Goal: Task Accomplishment & Management: Use online tool/utility

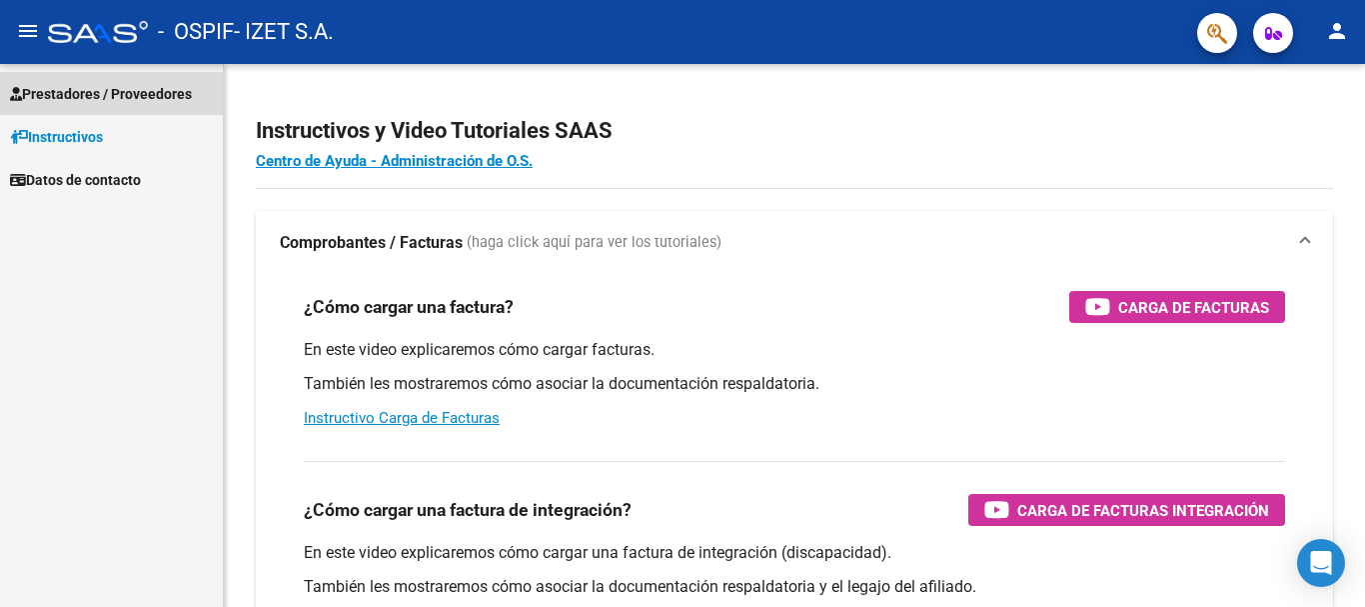
click at [128, 83] on span "Prestadores / Proveedores" at bounding box center [101, 94] width 182 height 22
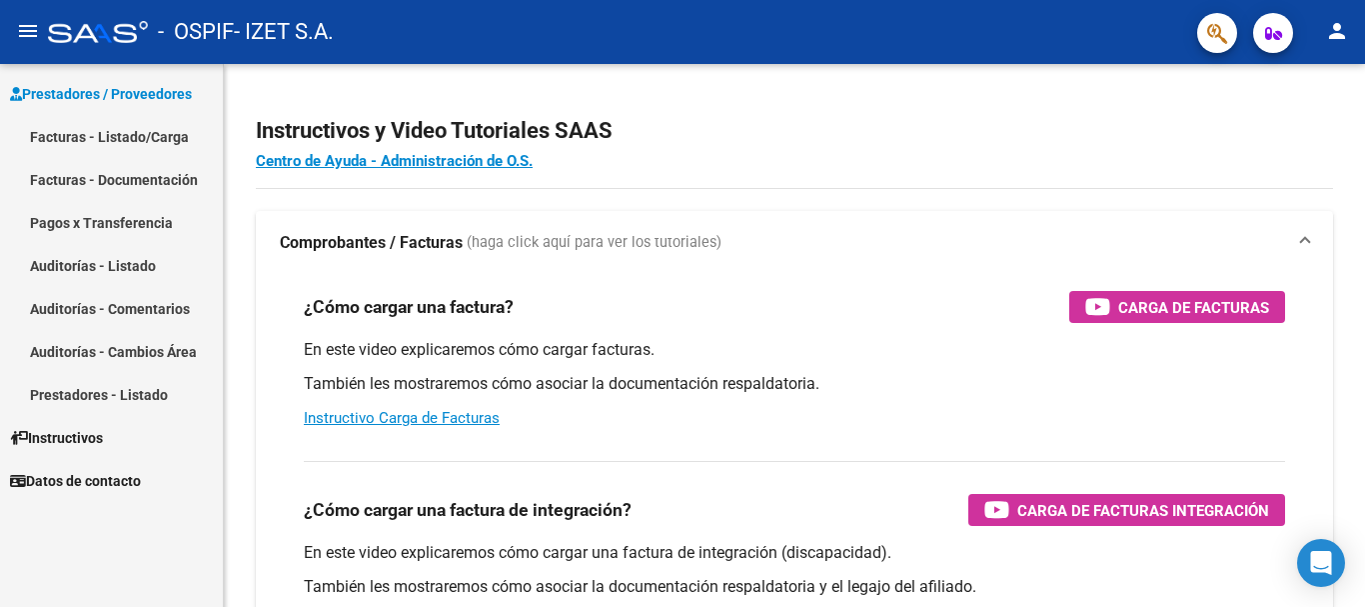
click at [134, 142] on link "Facturas - Listado/Carga" at bounding box center [111, 136] width 223 height 43
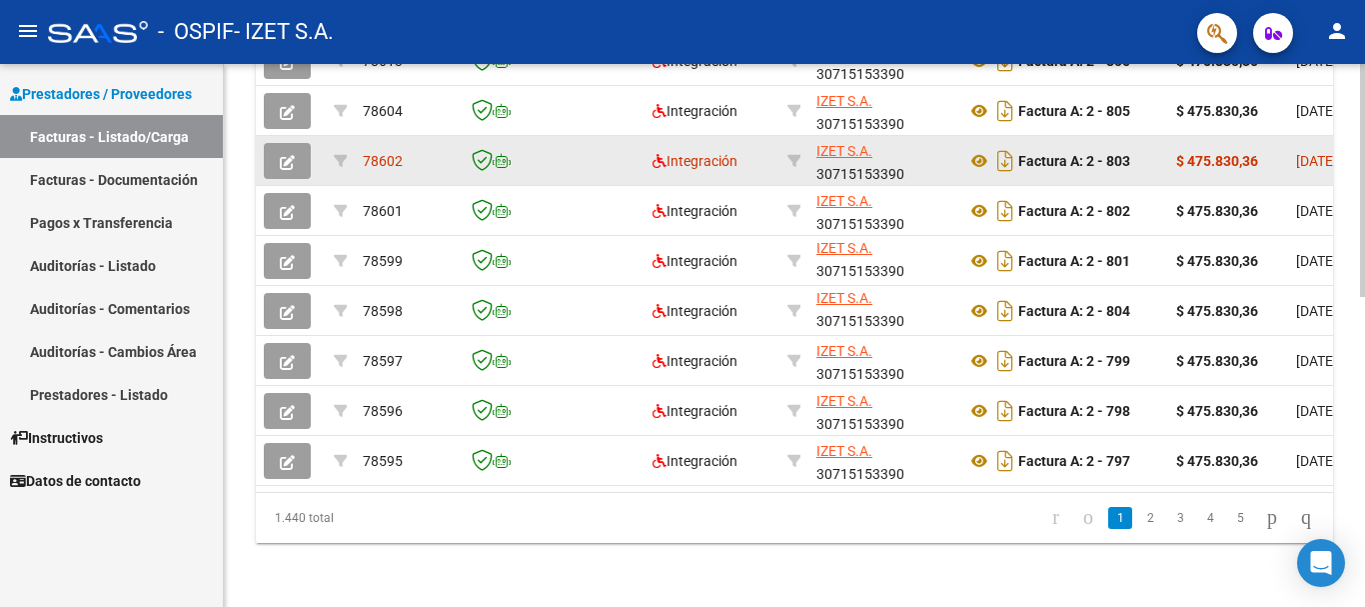
click at [291, 155] on icon "button" at bounding box center [287, 162] width 15 height 15
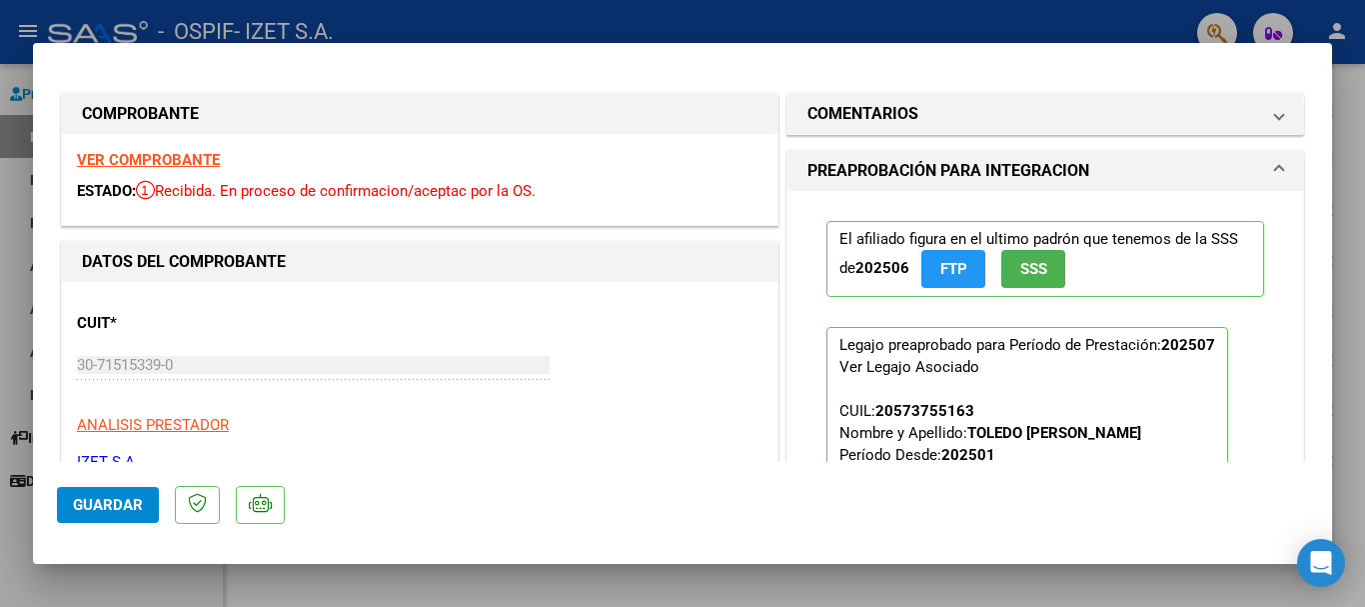
click at [208, 158] on strong "VER COMPROBANTE" at bounding box center [148, 160] width 143 height 18
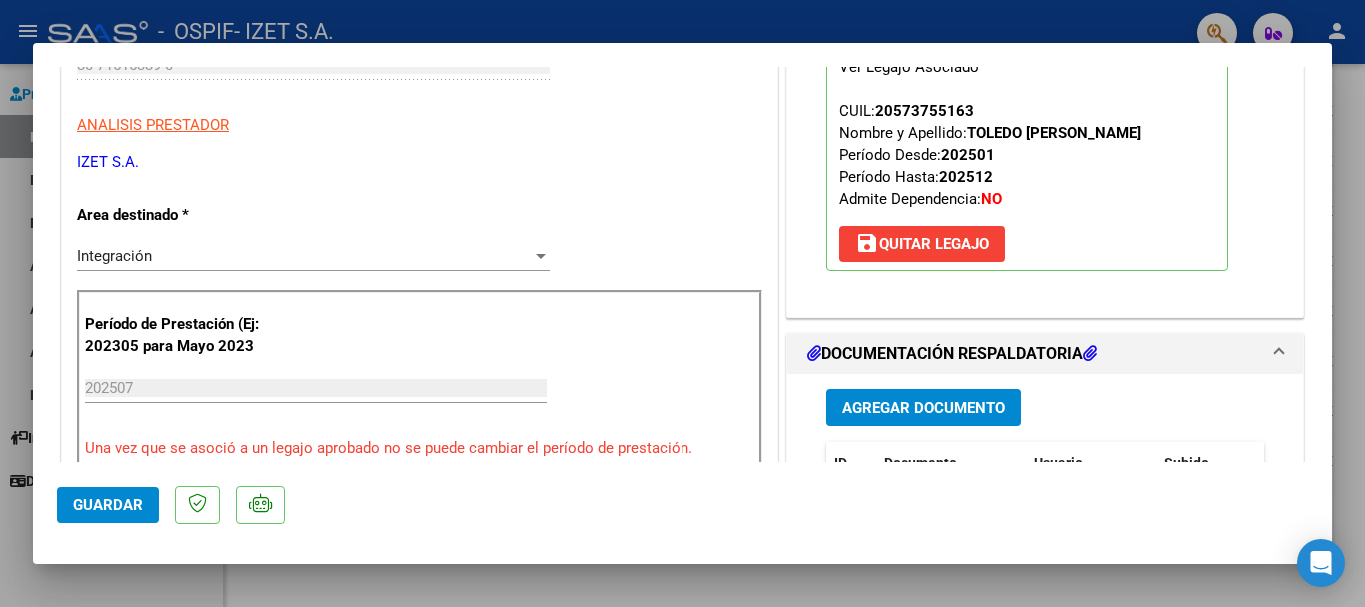
scroll to position [500, 0]
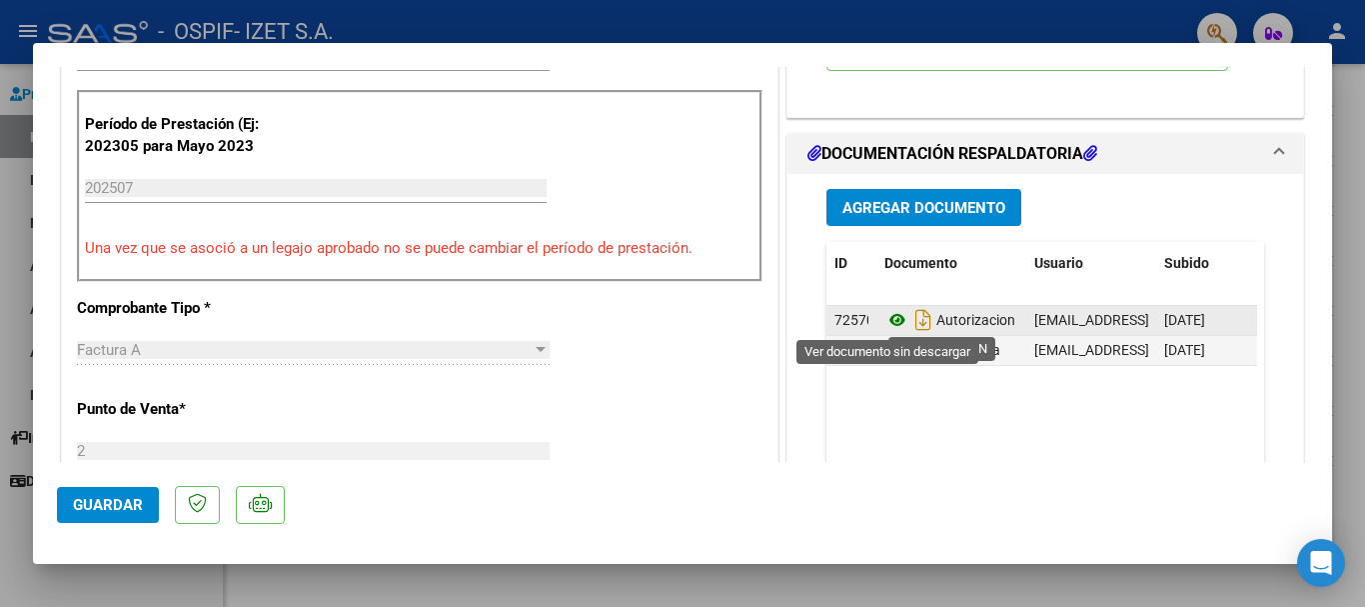
click at [891, 324] on icon at bounding box center [898, 320] width 26 height 24
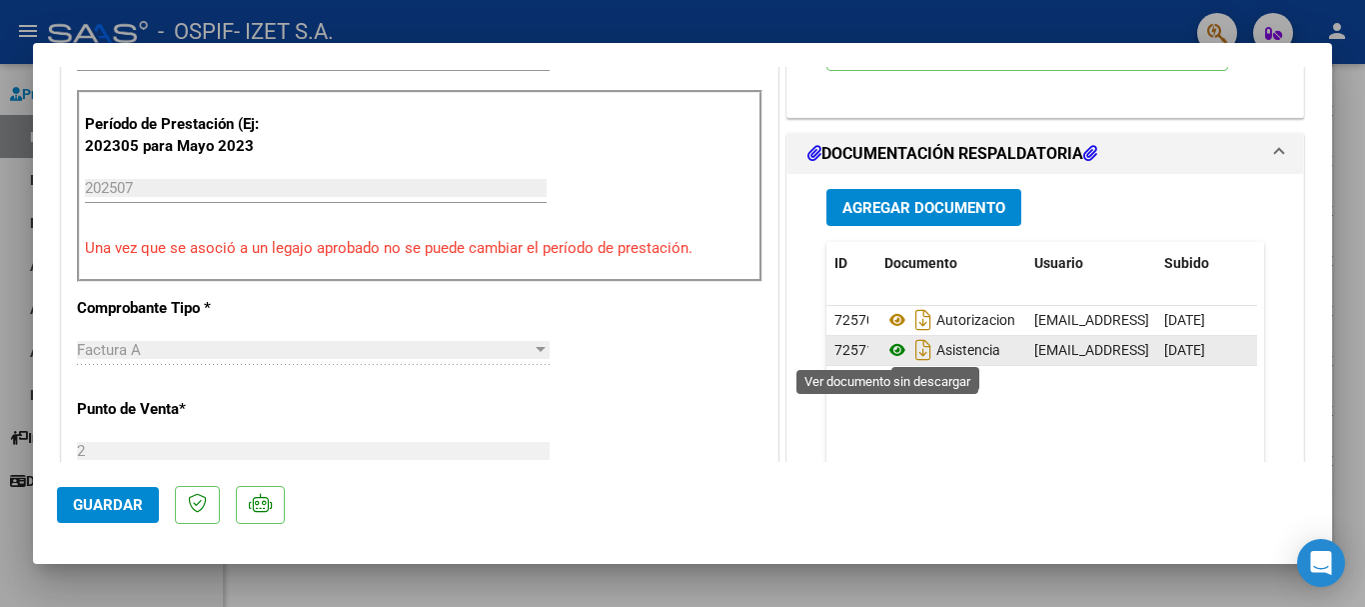
click at [894, 346] on icon at bounding box center [898, 350] width 26 height 24
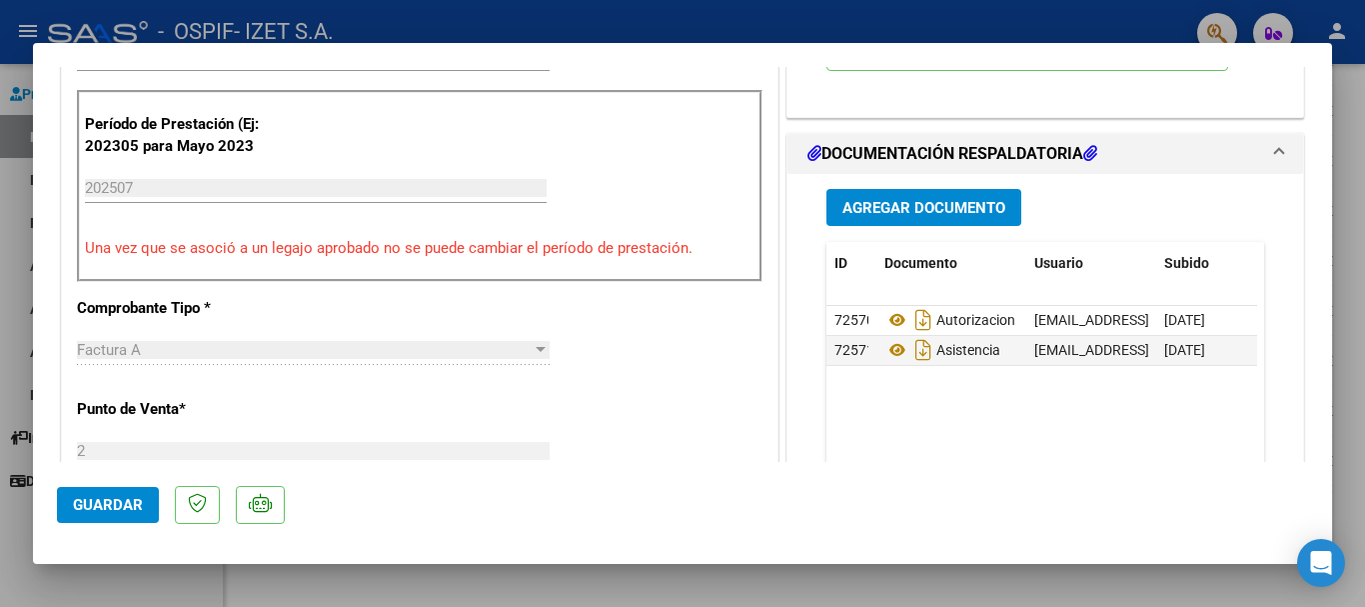
click at [92, 496] on span "Guardar" at bounding box center [108, 505] width 70 height 18
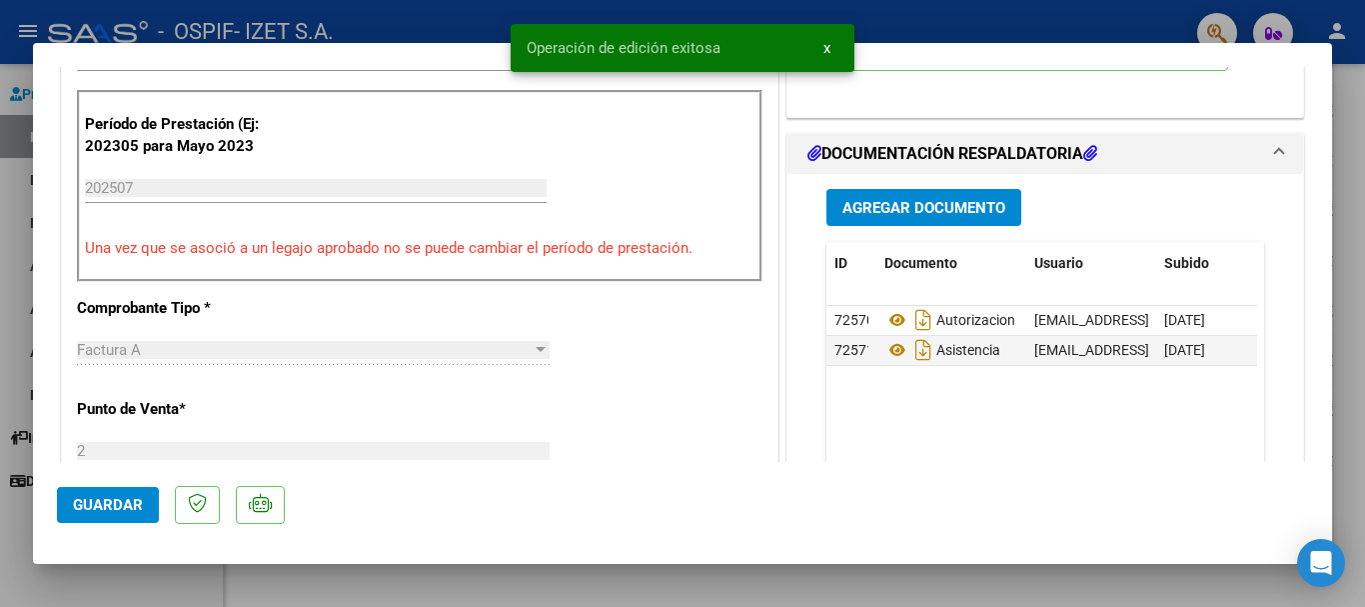
click at [99, 586] on div at bounding box center [682, 303] width 1365 height 607
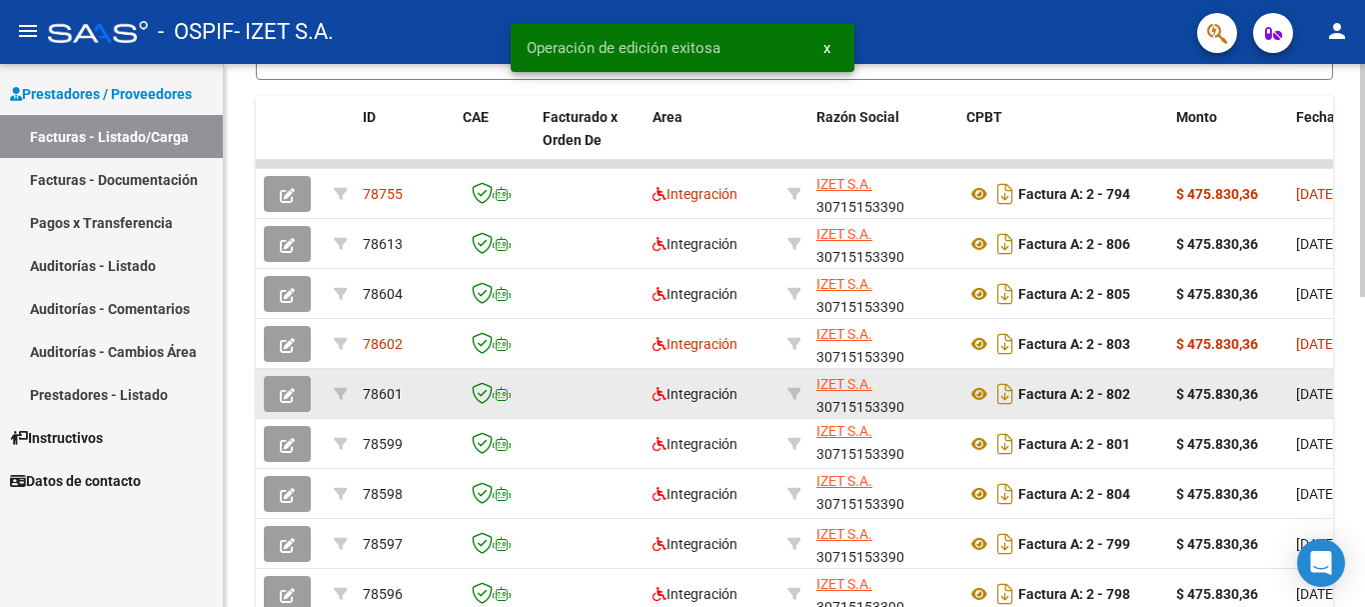
scroll to position [525, 0]
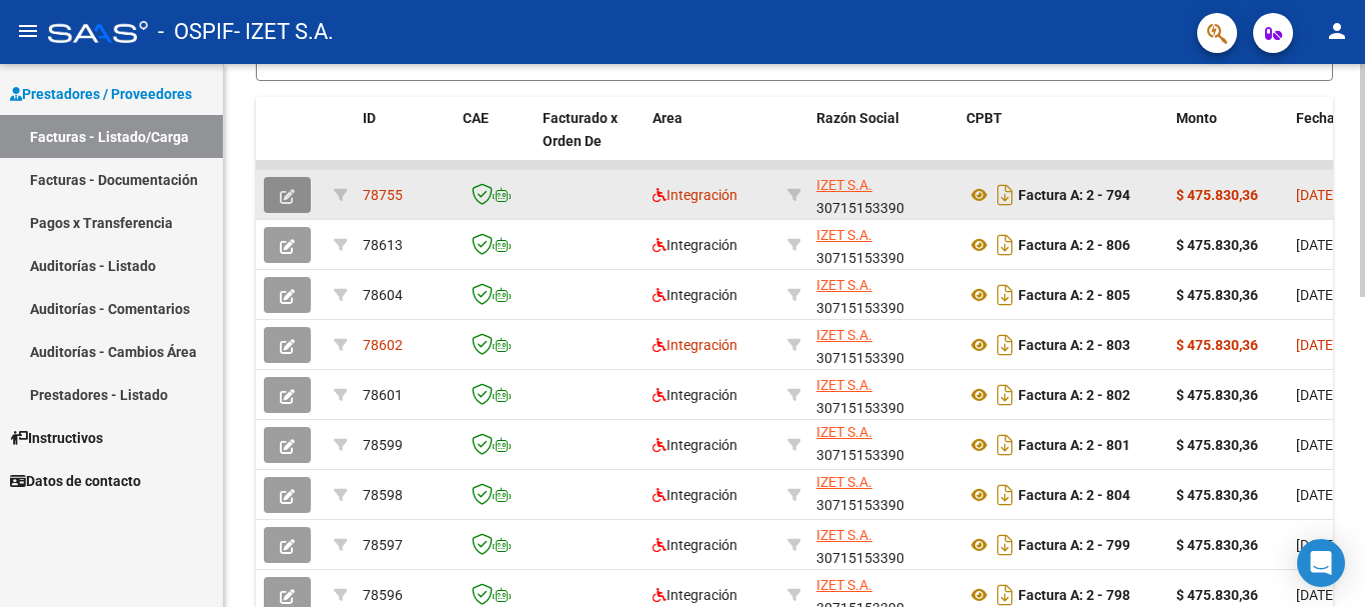
click at [288, 203] on icon "button" at bounding box center [287, 196] width 15 height 15
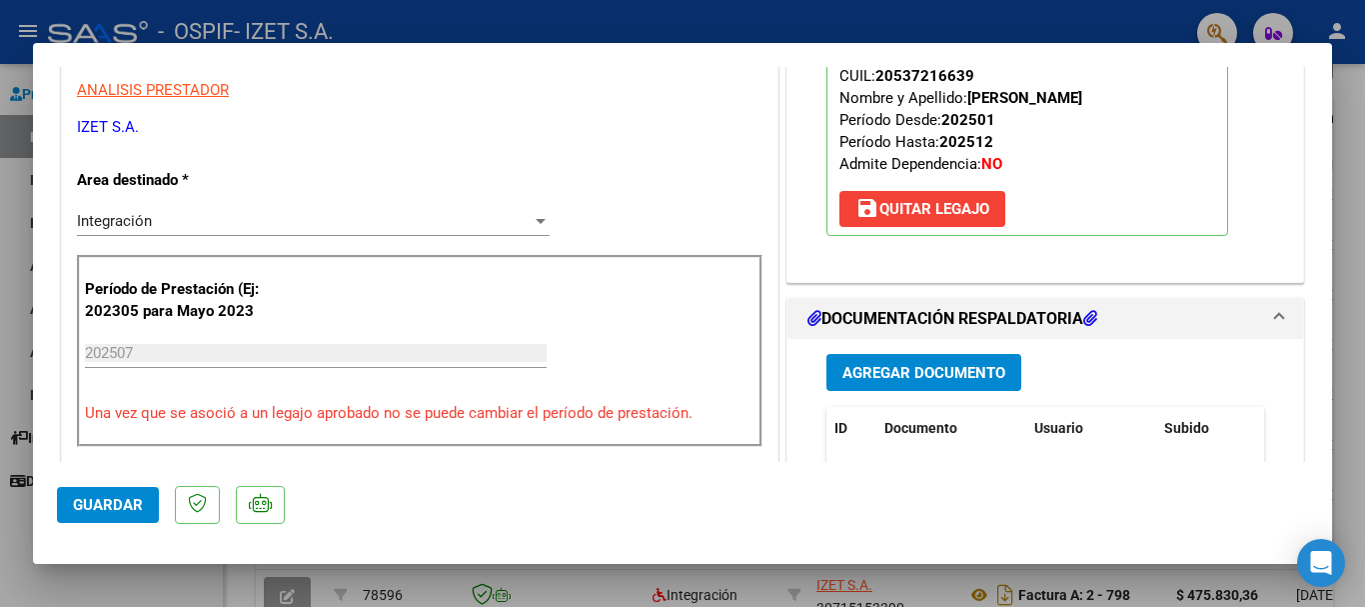
scroll to position [400, 0]
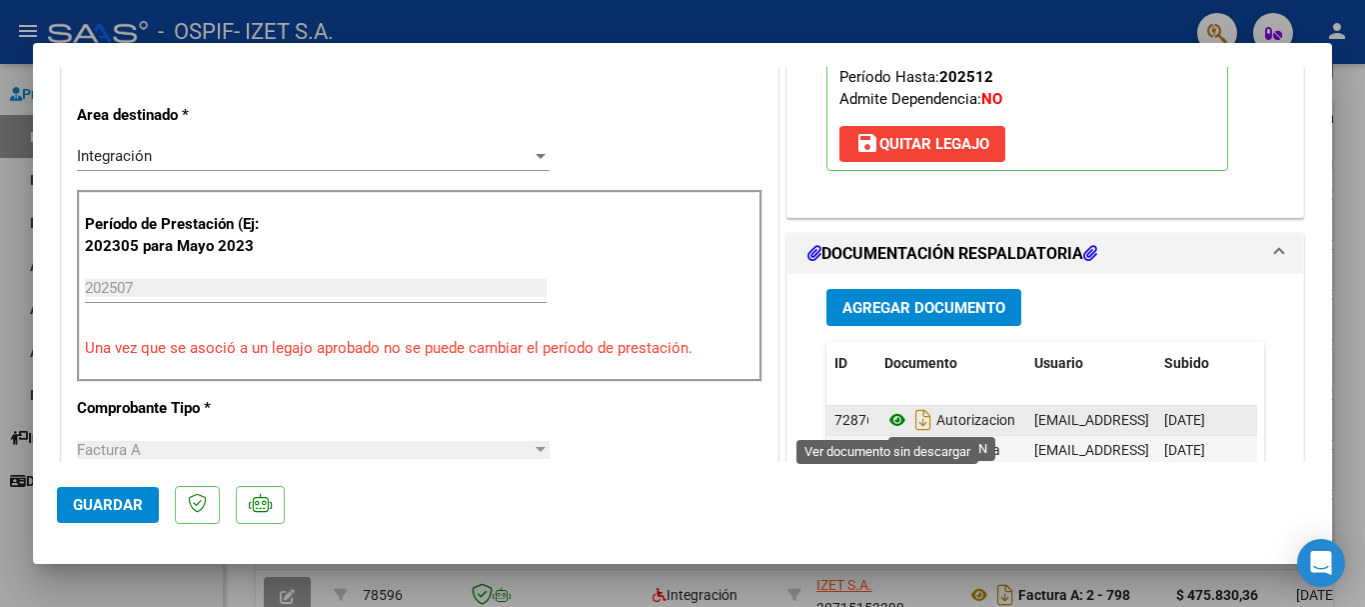
click at [892, 417] on icon at bounding box center [898, 420] width 26 height 24
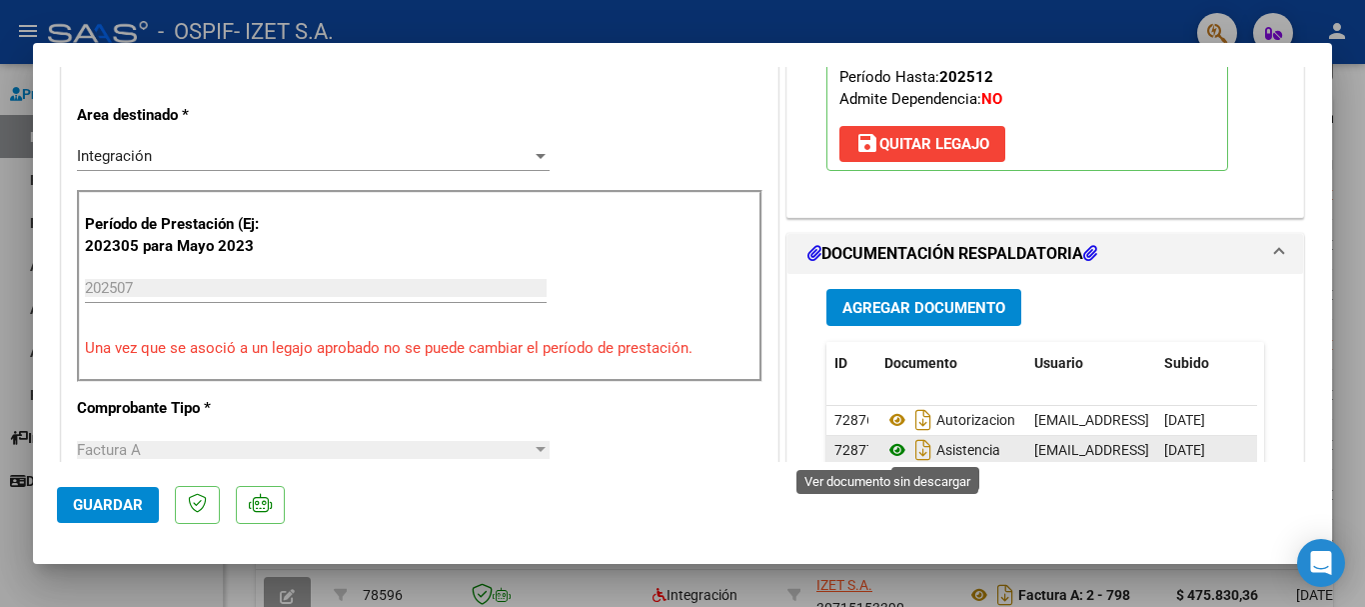
click at [890, 449] on icon at bounding box center [898, 450] width 26 height 24
click at [894, 454] on icon at bounding box center [898, 450] width 26 height 24
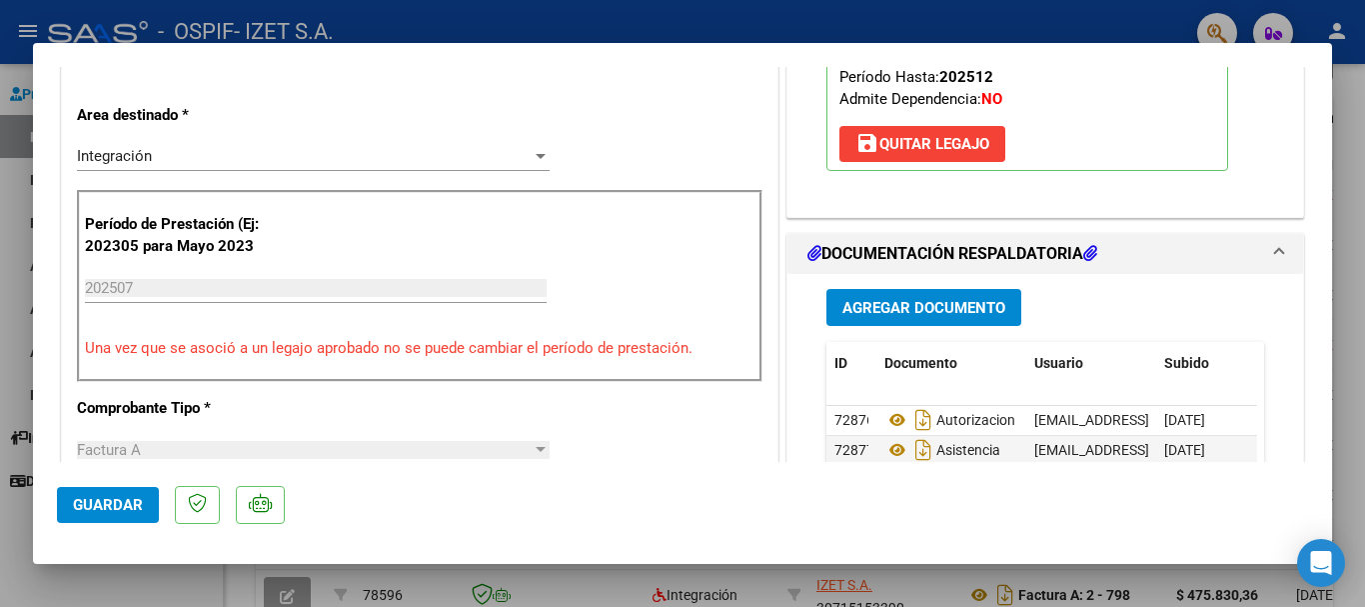
scroll to position [0, 0]
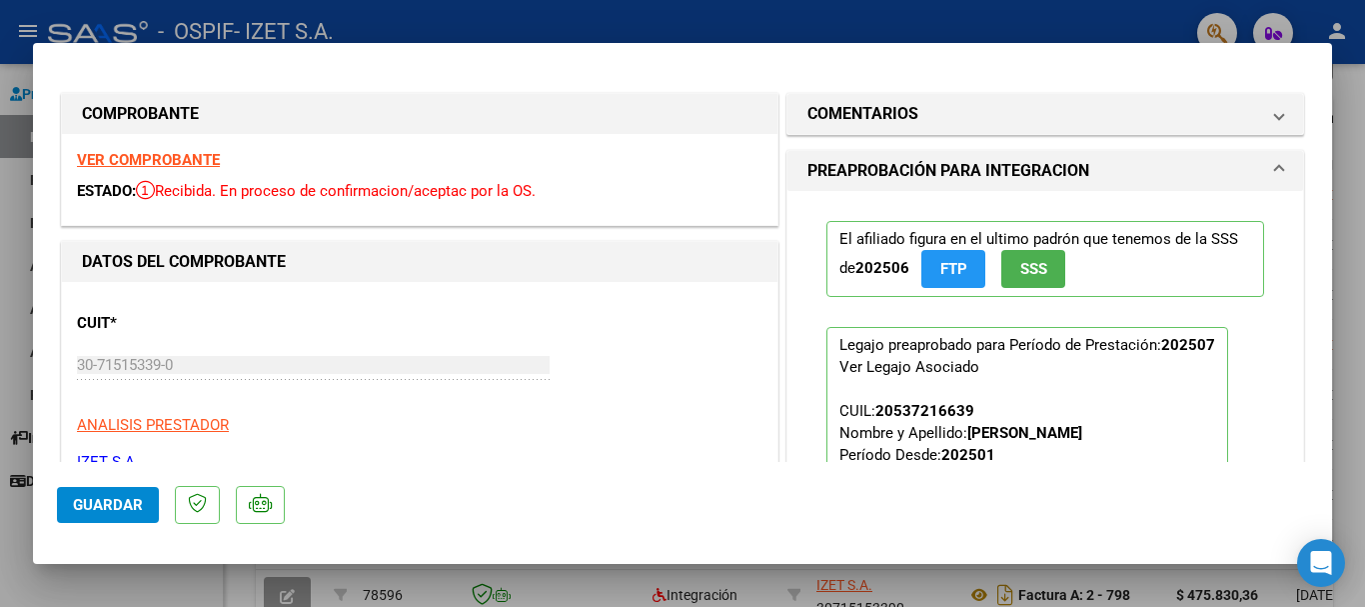
click at [153, 154] on strong "VER COMPROBANTE" at bounding box center [148, 160] width 143 height 18
click at [116, 501] on span "Guardar" at bounding box center [108, 505] width 70 height 18
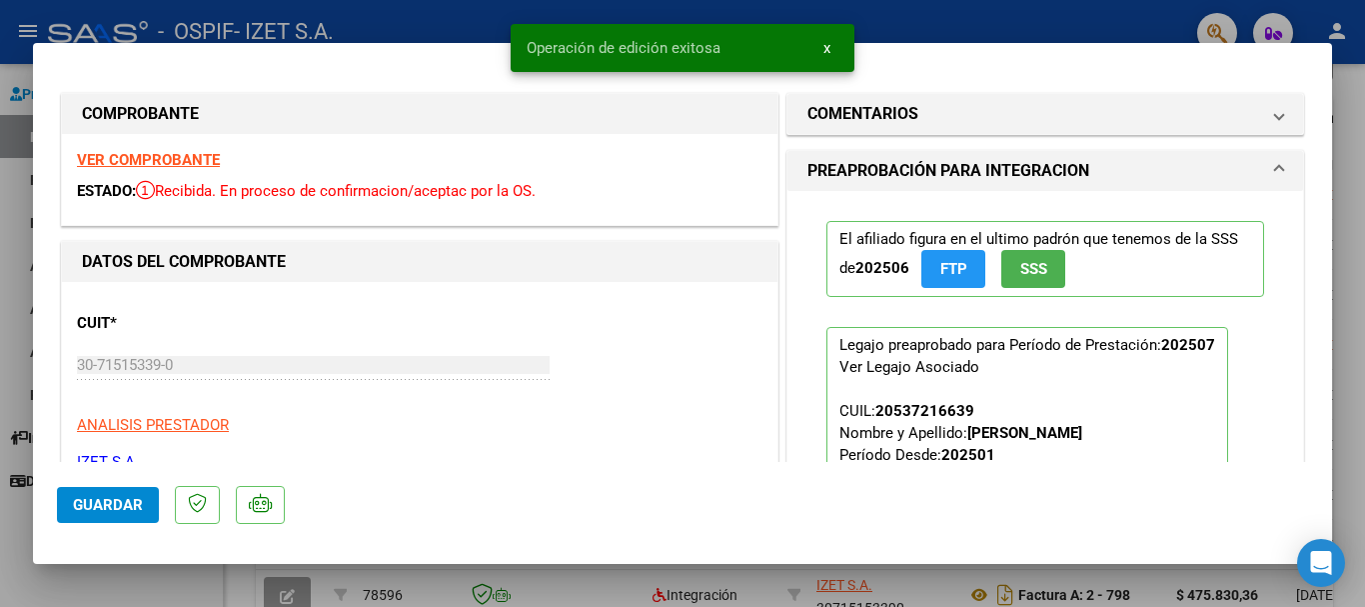
click at [126, 588] on div at bounding box center [682, 303] width 1365 height 607
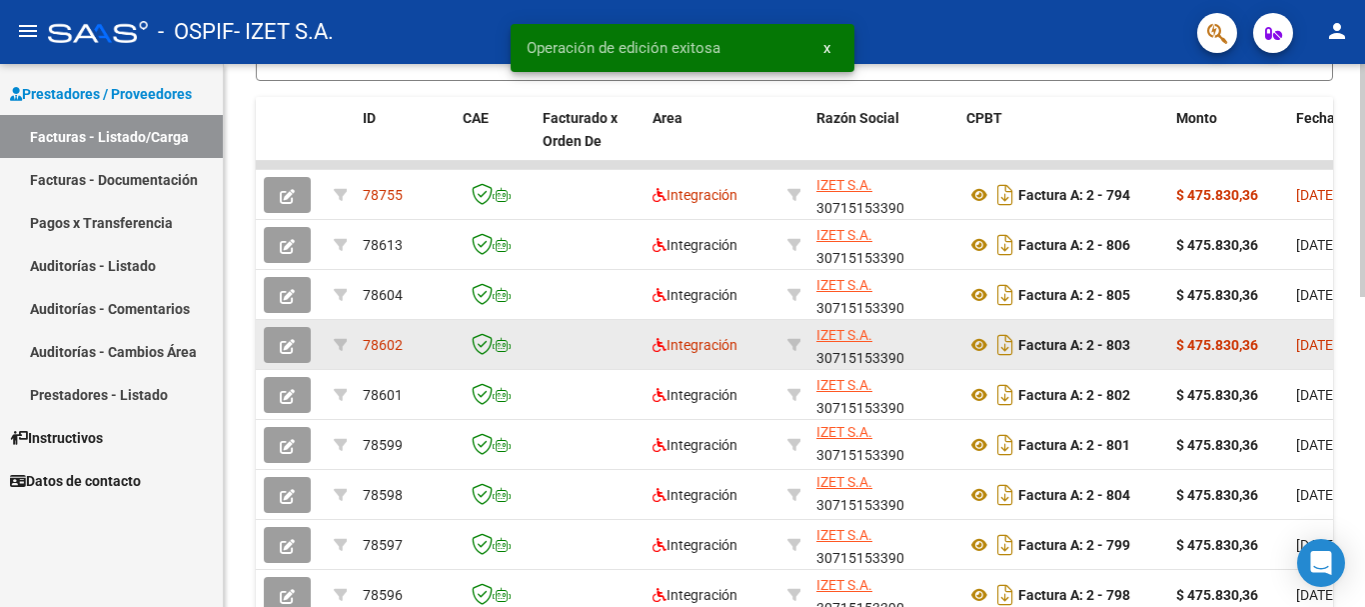
click at [291, 345] on icon "button" at bounding box center [287, 346] width 15 height 15
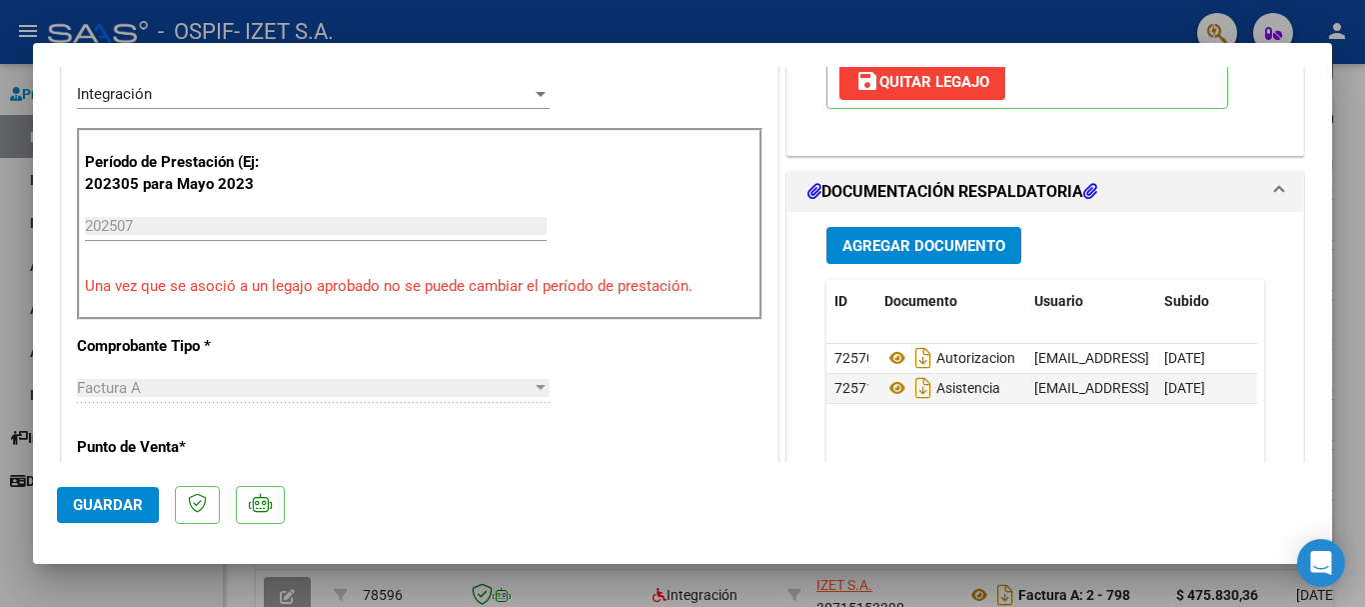
scroll to position [500, 0]
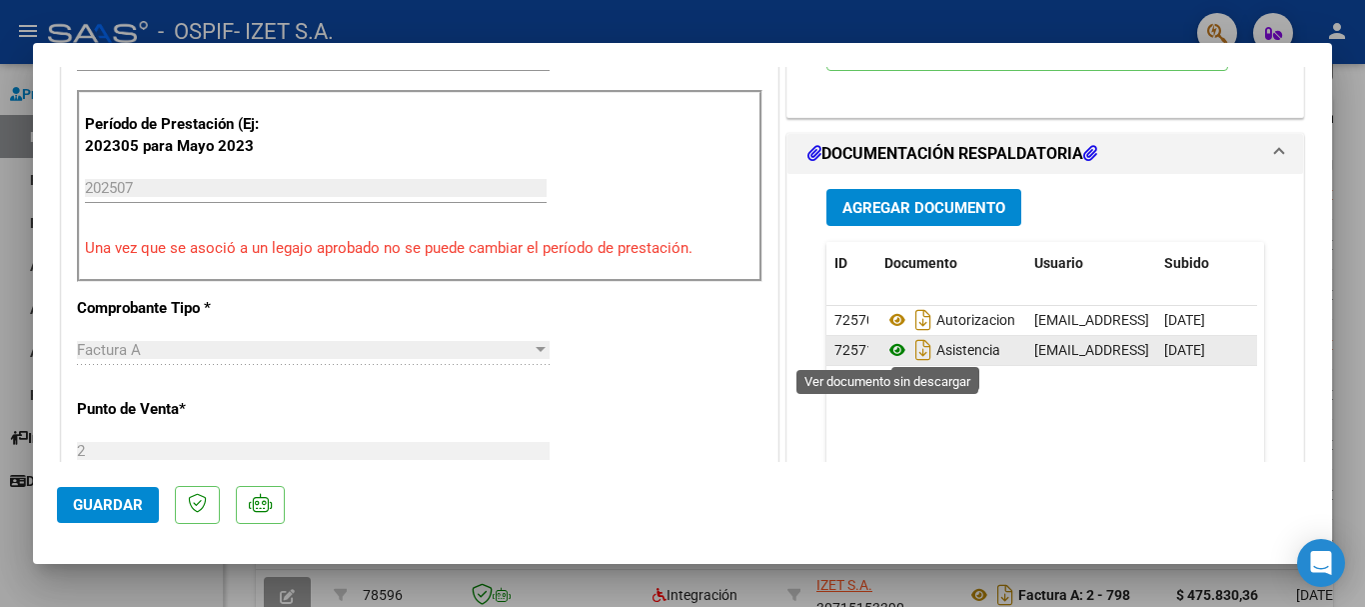
click at [887, 347] on icon at bounding box center [898, 350] width 26 height 24
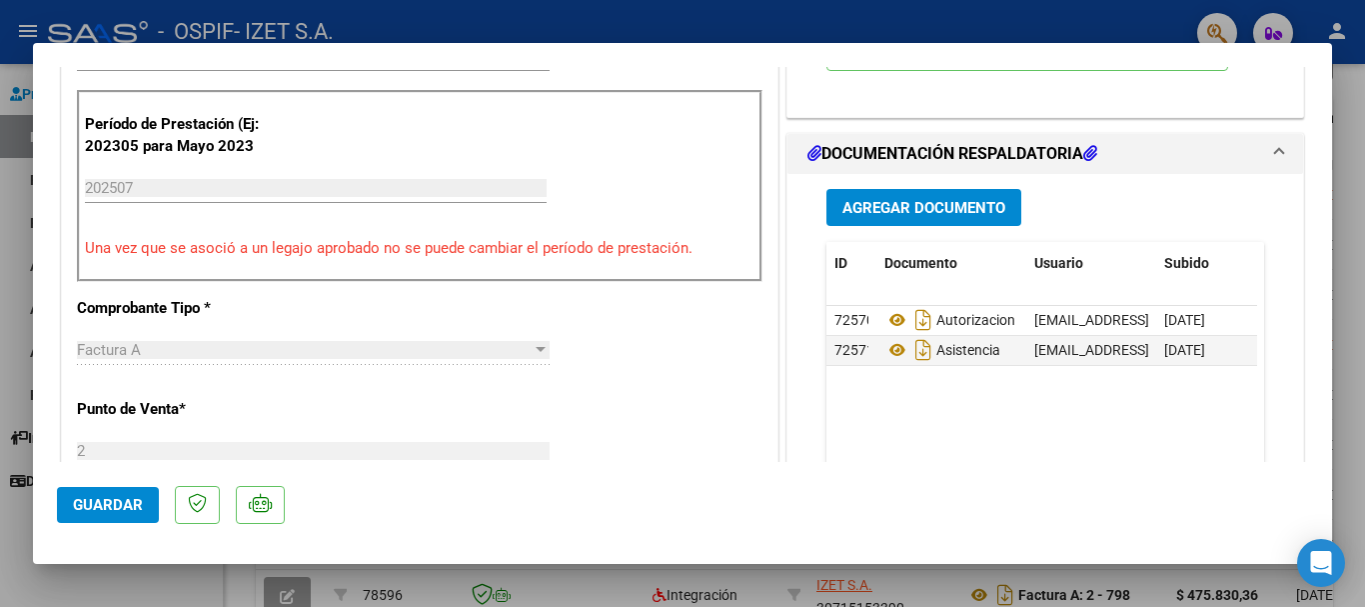
click at [81, 513] on span "Guardar" at bounding box center [108, 505] width 70 height 18
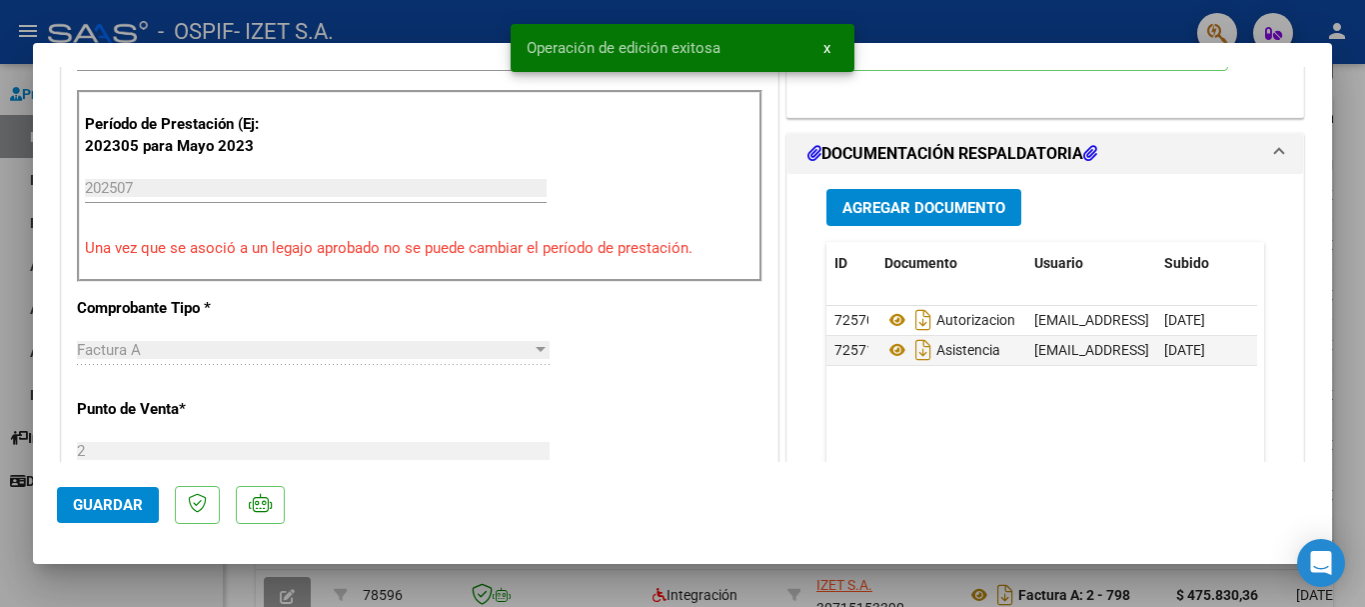
click at [129, 581] on div at bounding box center [682, 303] width 1365 height 607
type input "$ 0,00"
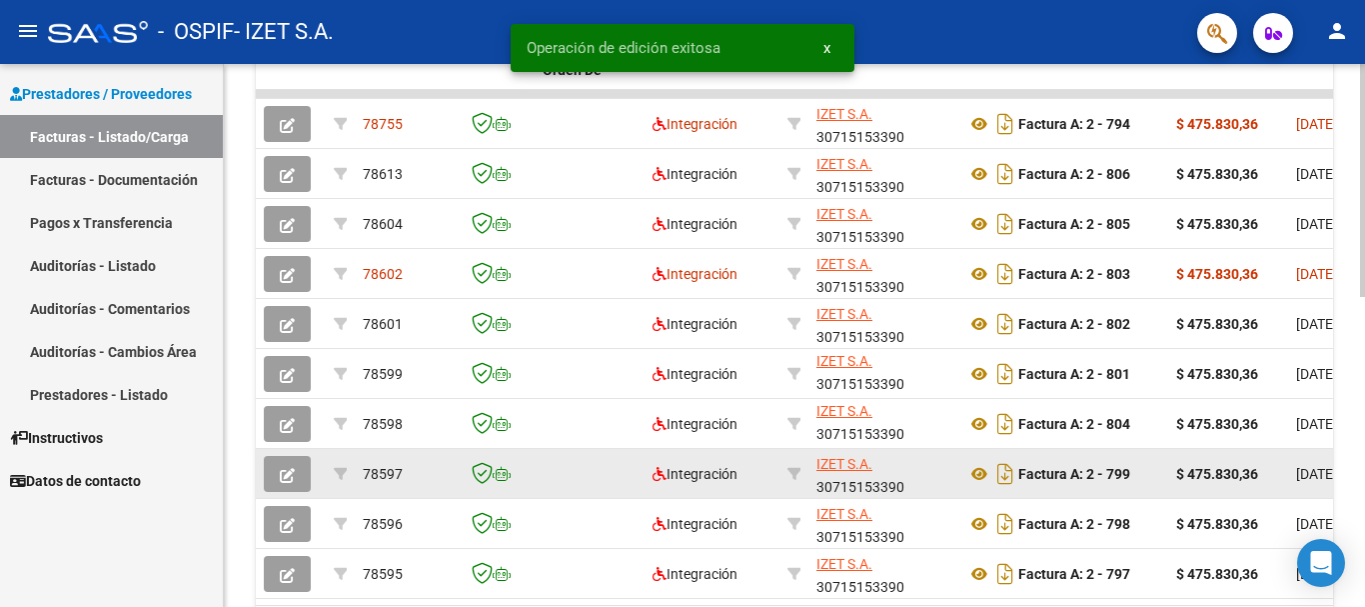
scroll to position [725, 0]
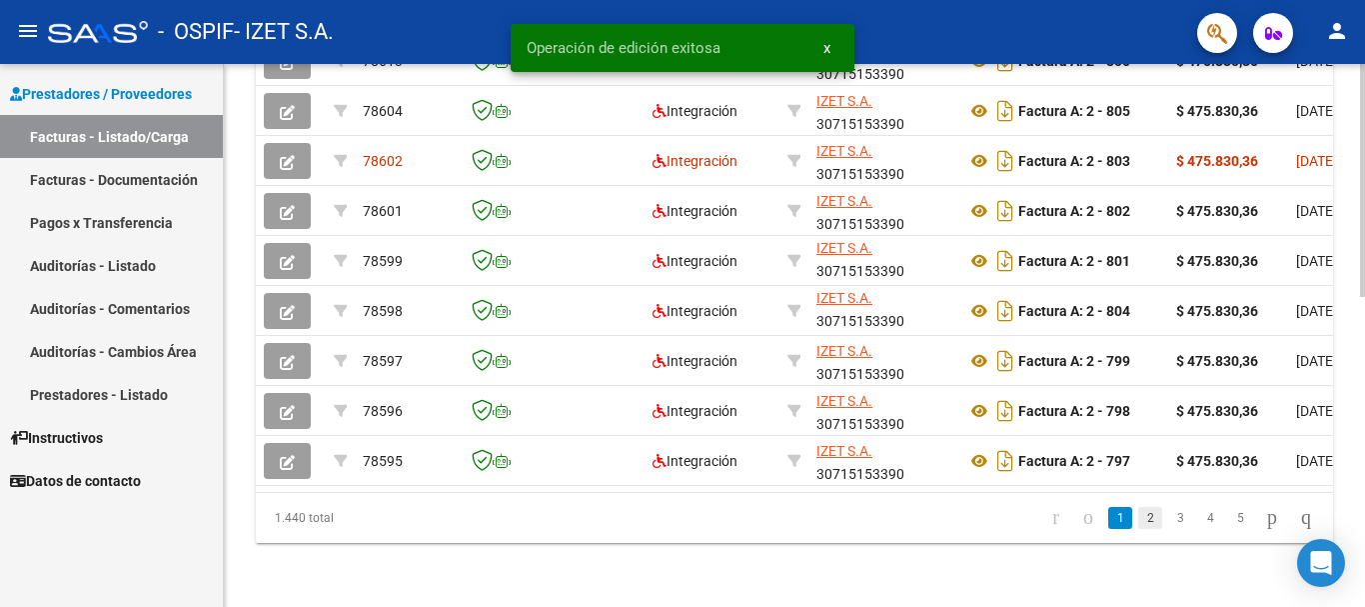
click at [1139, 517] on link "2" at bounding box center [1151, 518] width 24 height 22
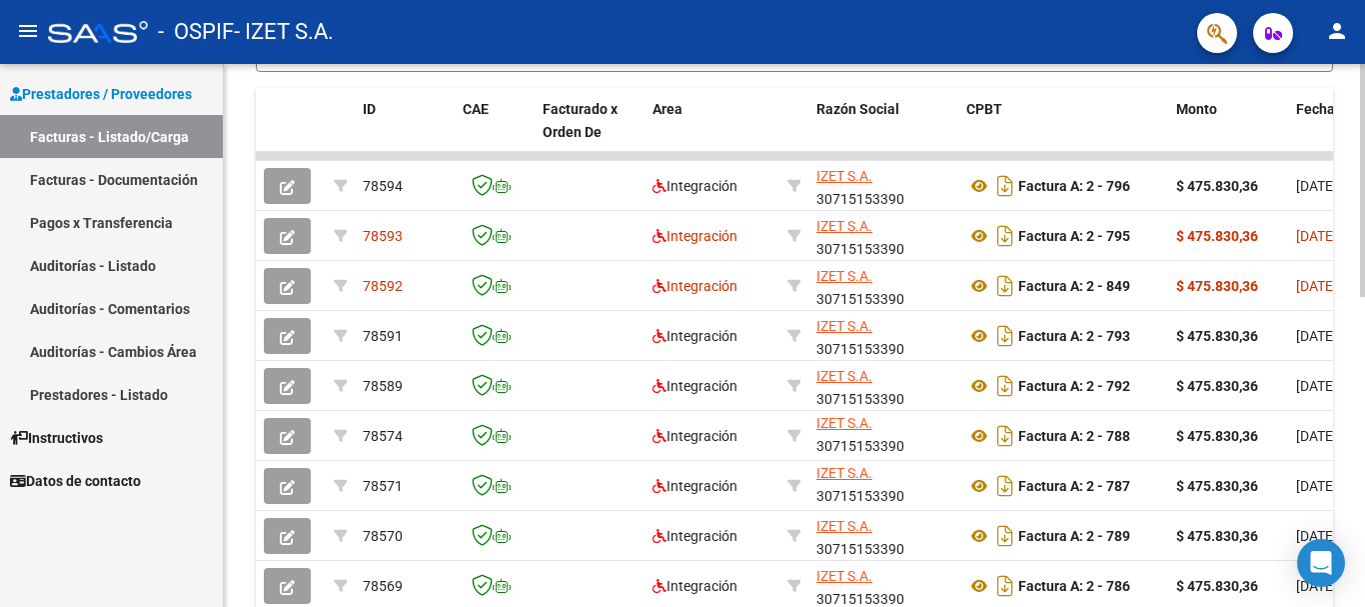
scroll to position [525, 0]
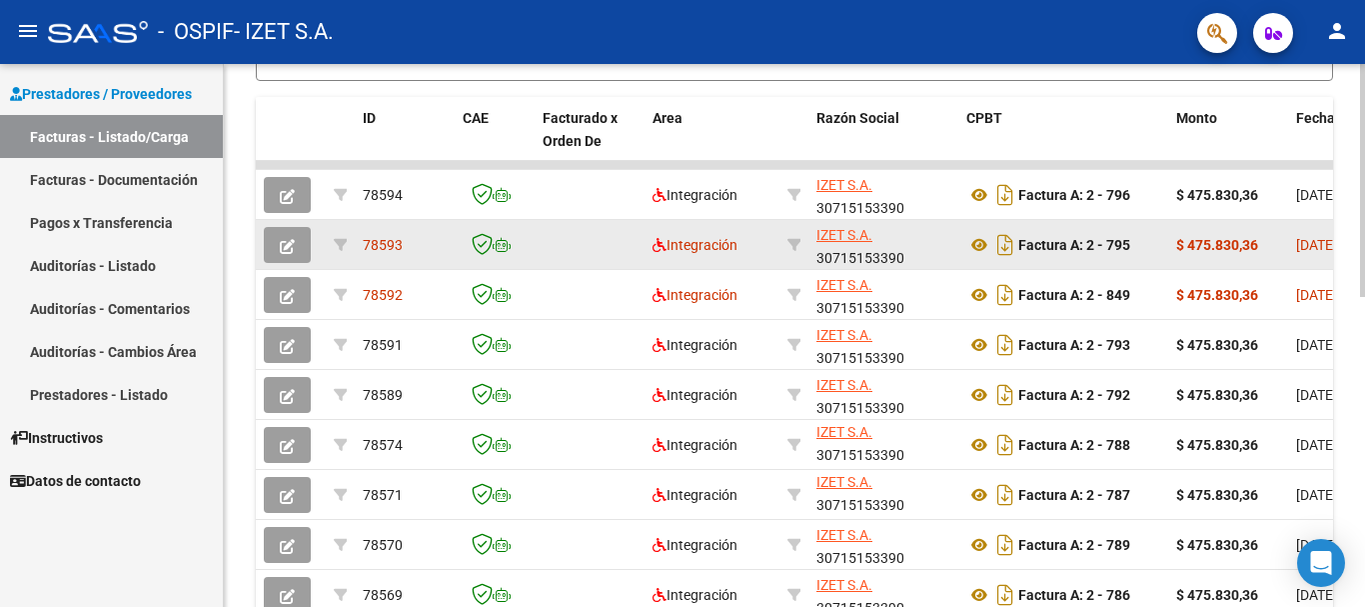
click at [288, 244] on icon "button" at bounding box center [287, 246] width 15 height 15
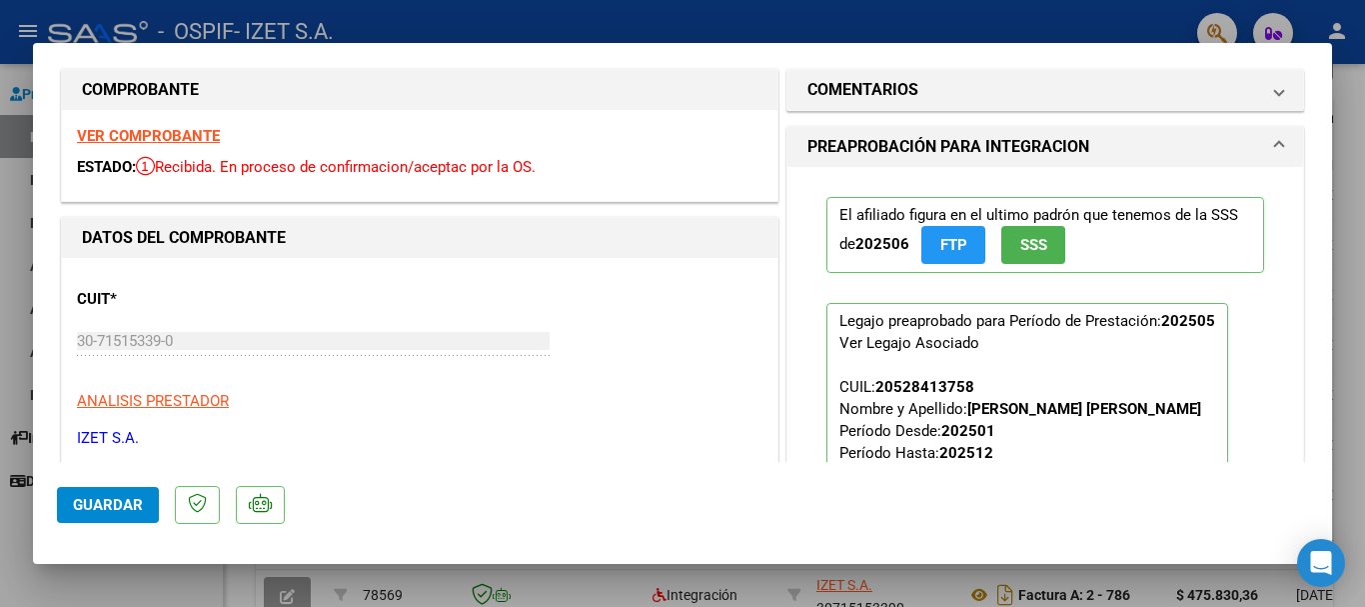
scroll to position [0, 0]
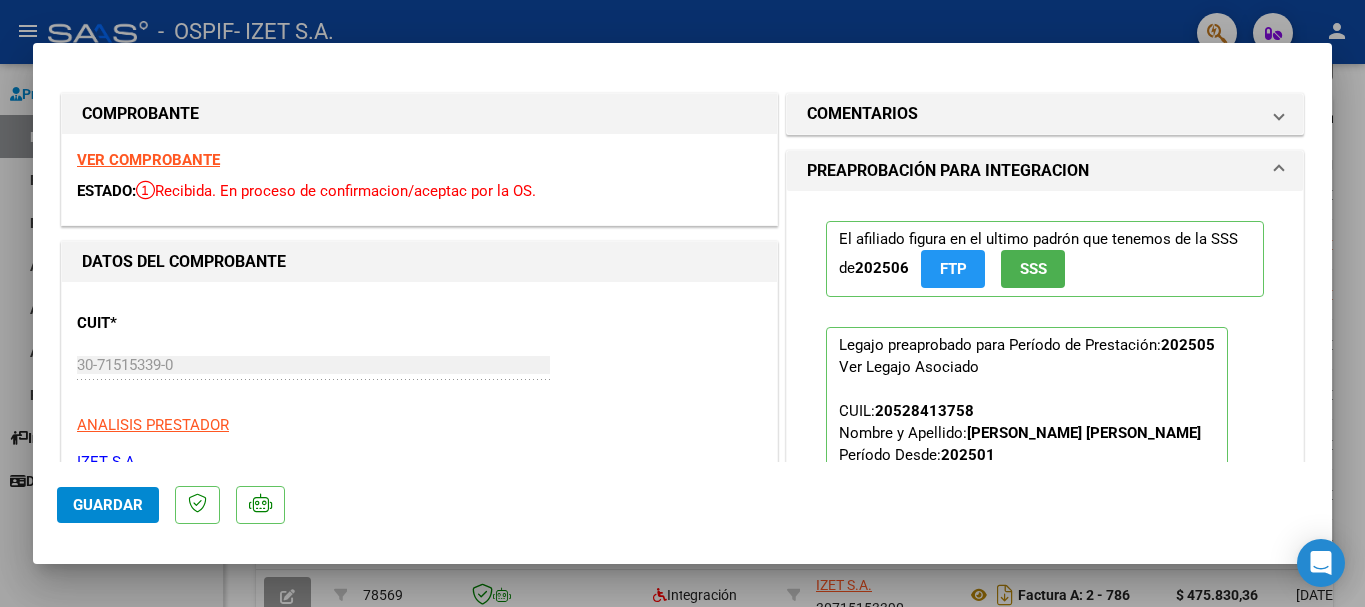
click at [147, 155] on strong "VER COMPROBANTE" at bounding box center [148, 160] width 143 height 18
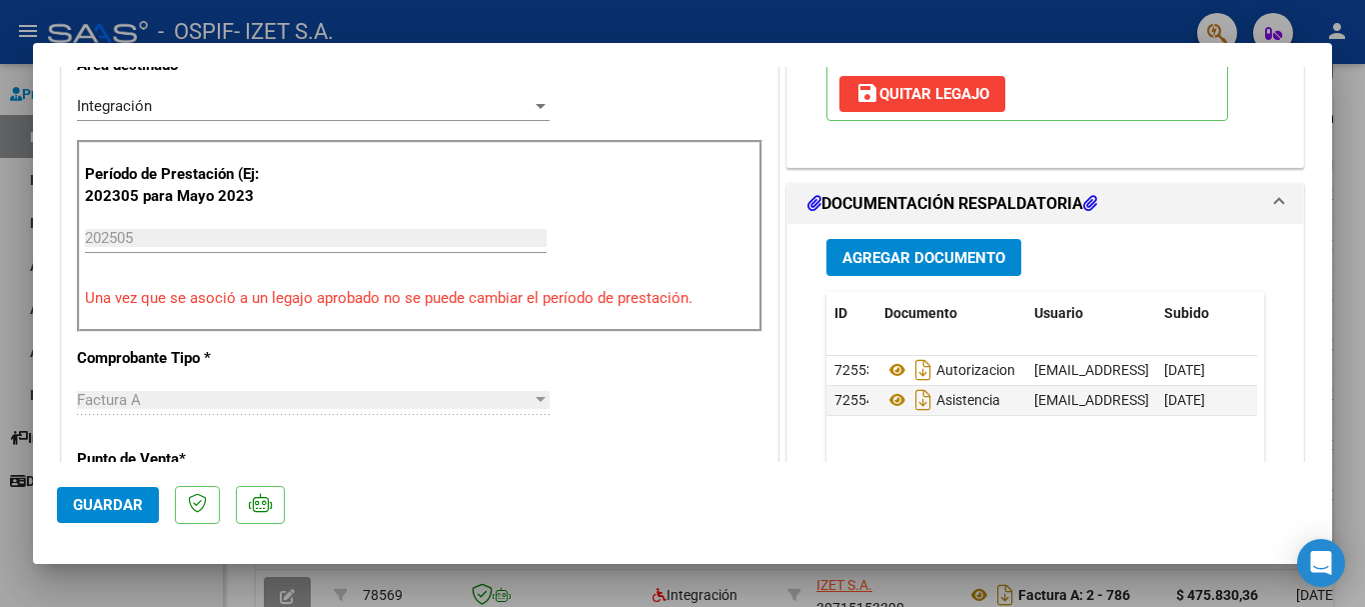
scroll to position [469, 0]
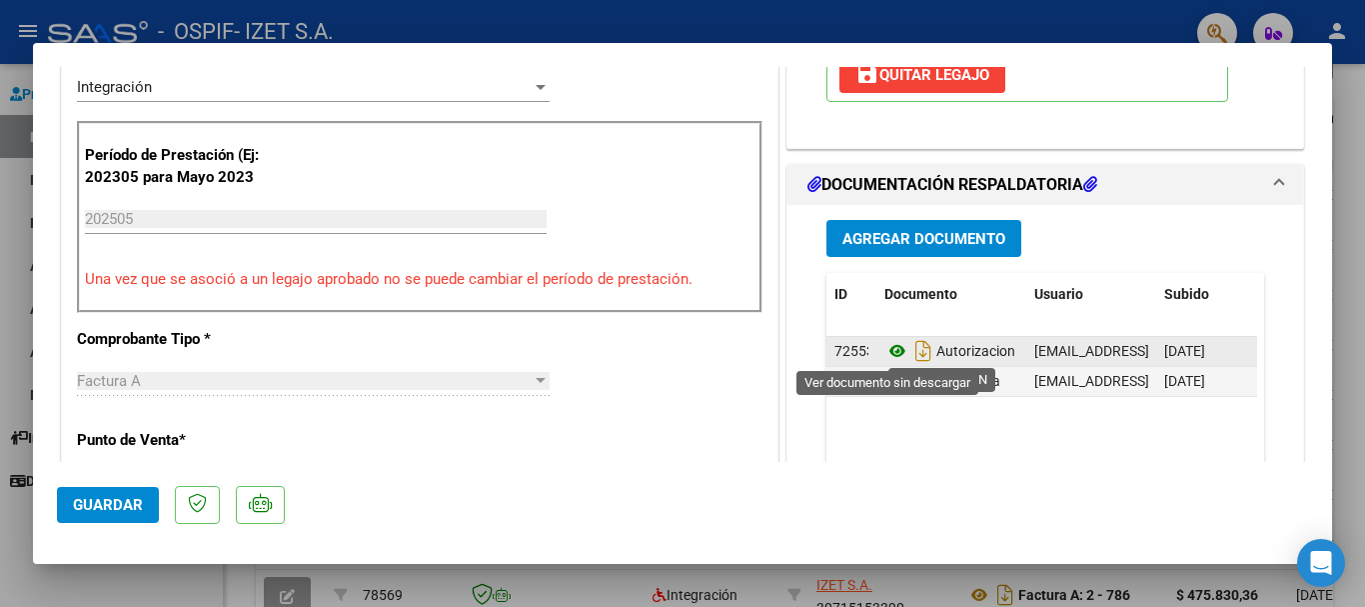
click at [894, 352] on icon at bounding box center [898, 351] width 26 height 24
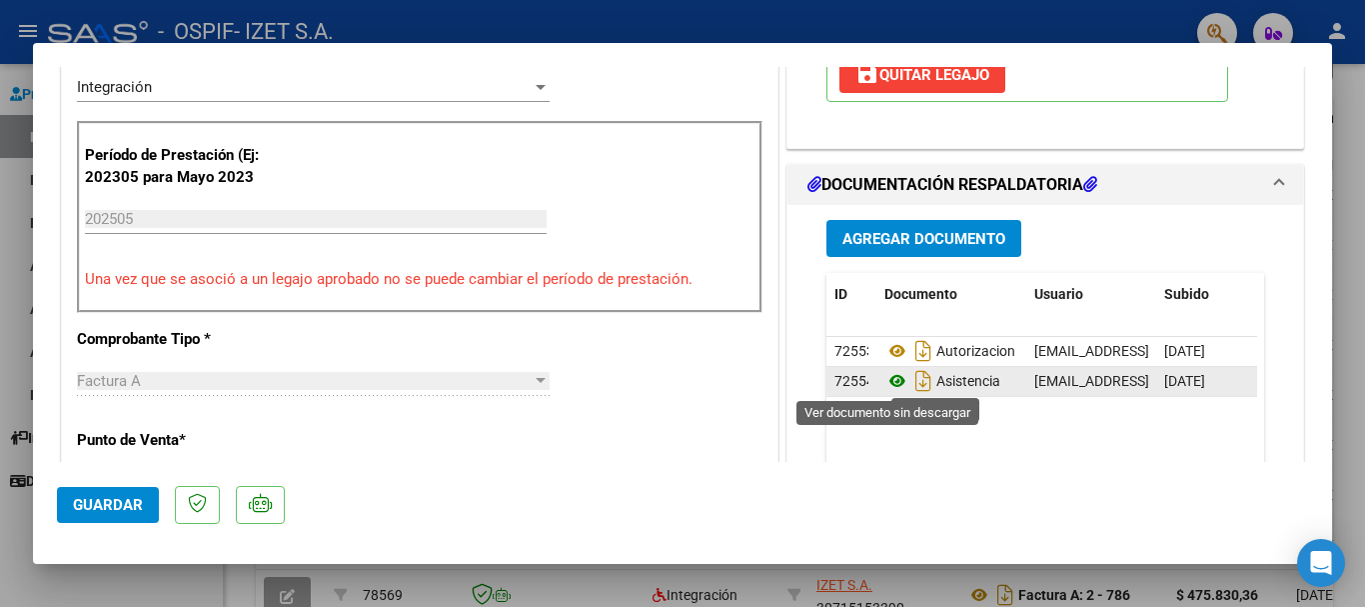
click at [891, 385] on icon at bounding box center [898, 381] width 26 height 24
click at [128, 506] on span "Guardar" at bounding box center [108, 505] width 70 height 18
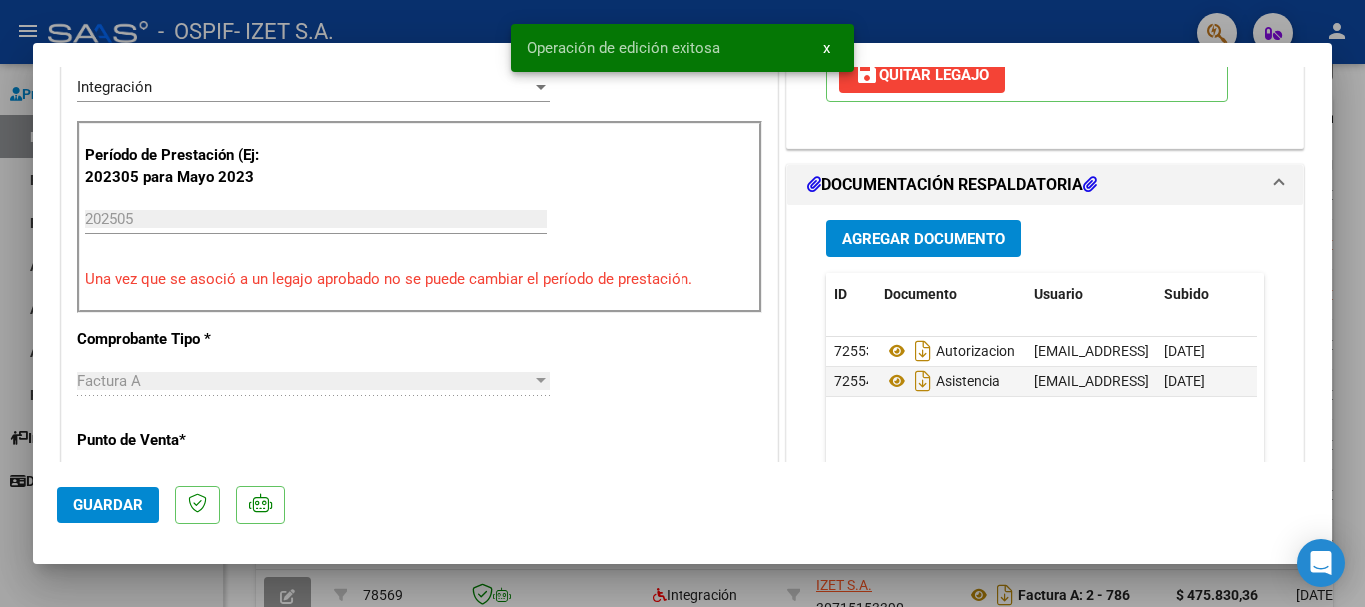
click at [69, 573] on div at bounding box center [682, 303] width 1365 height 607
type input "$ 0,00"
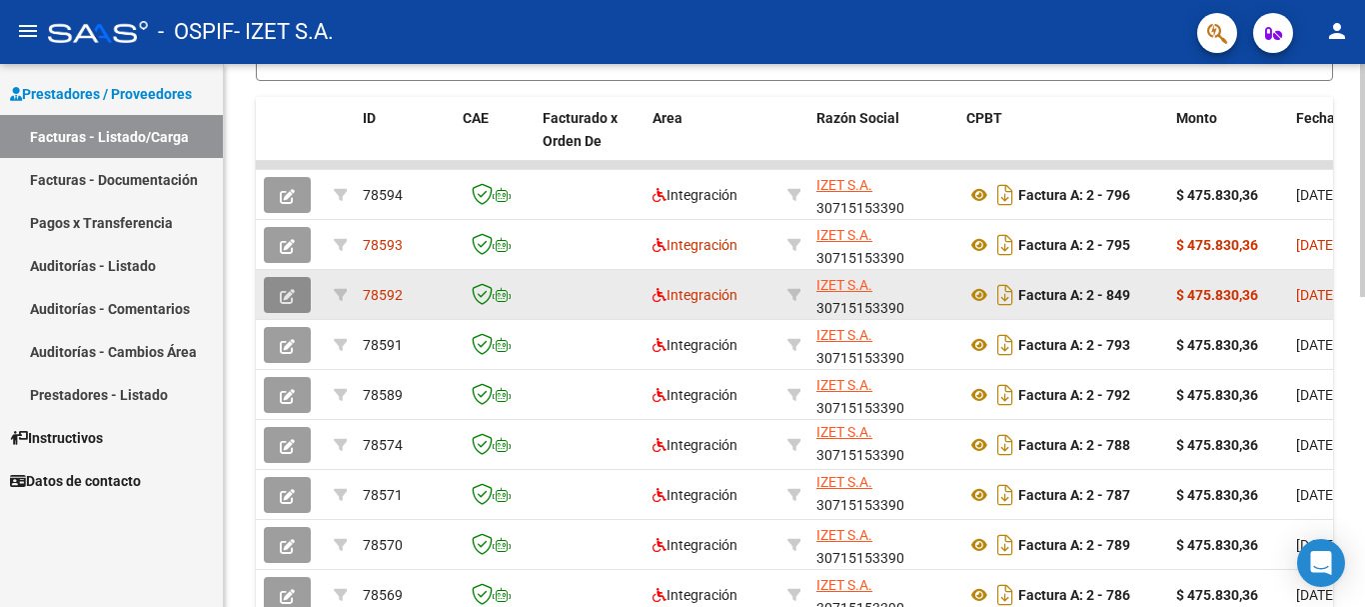
click at [286, 301] on icon "button" at bounding box center [287, 296] width 15 height 15
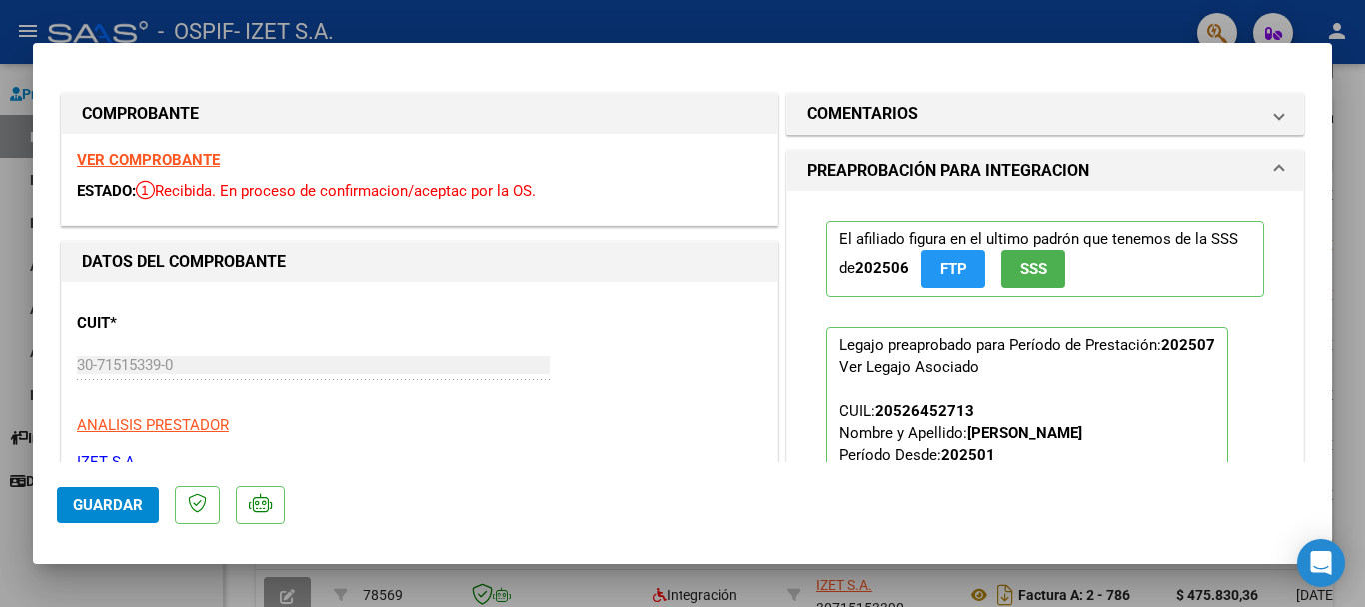
click at [166, 158] on strong "VER COMPROBANTE" at bounding box center [148, 160] width 143 height 18
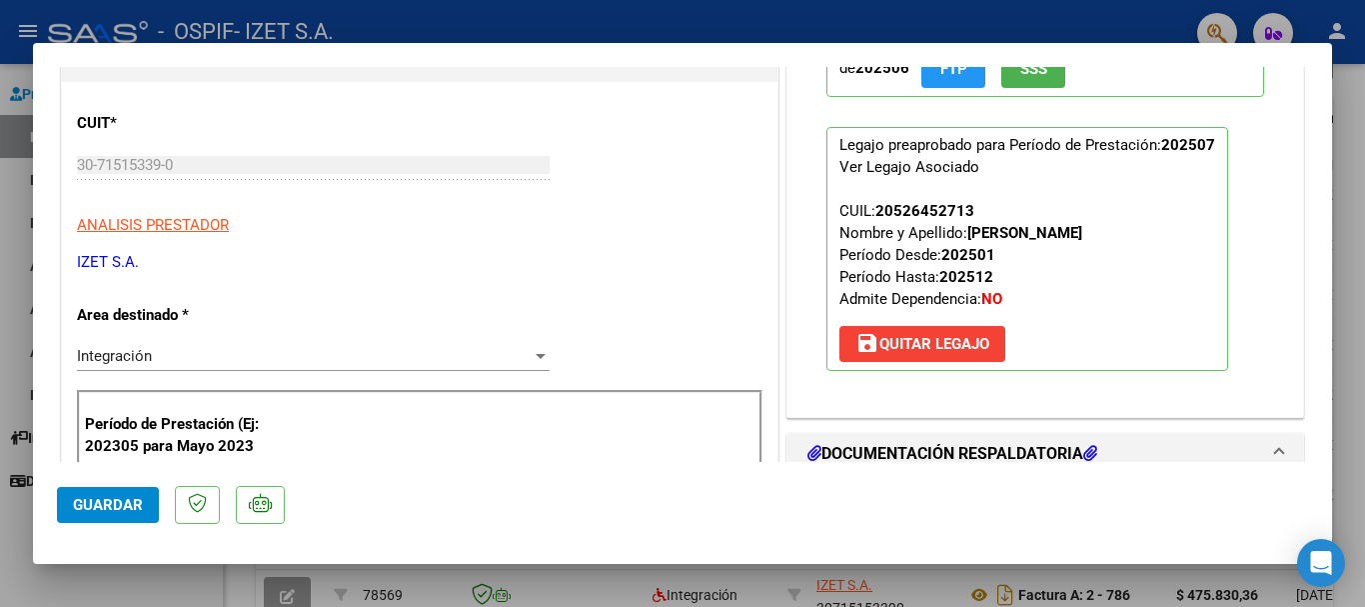
scroll to position [500, 0]
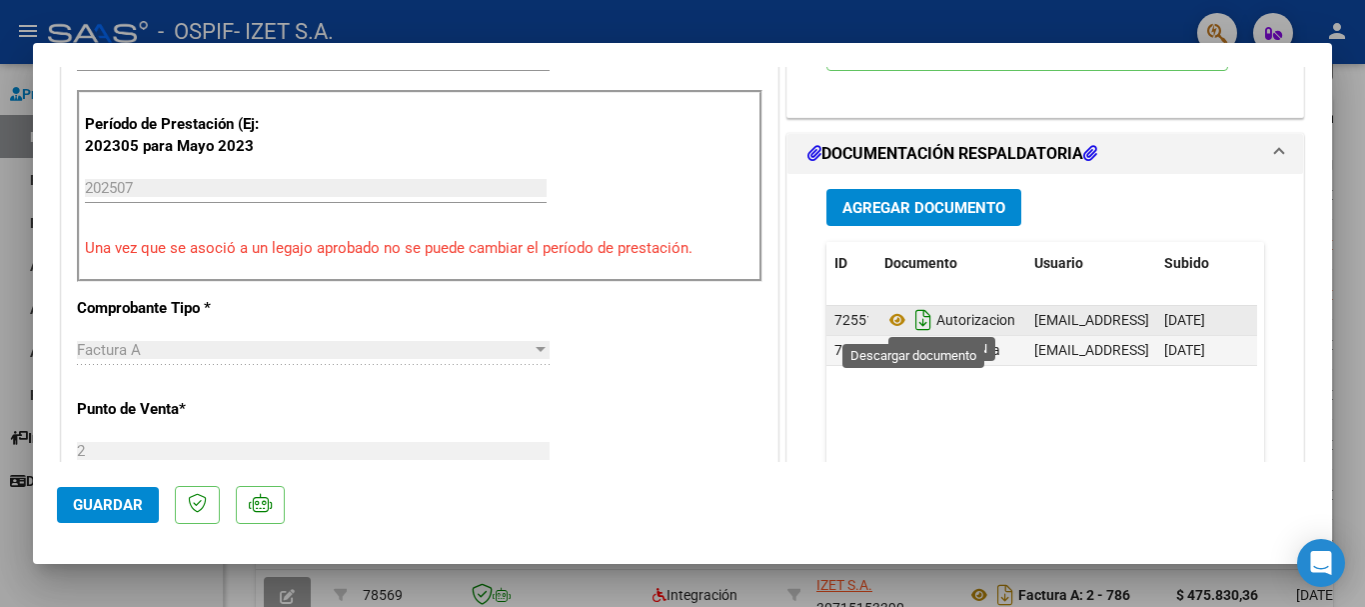
click at [916, 312] on icon "Descargar documento" at bounding box center [924, 320] width 26 height 32
click at [895, 315] on icon at bounding box center [898, 320] width 26 height 24
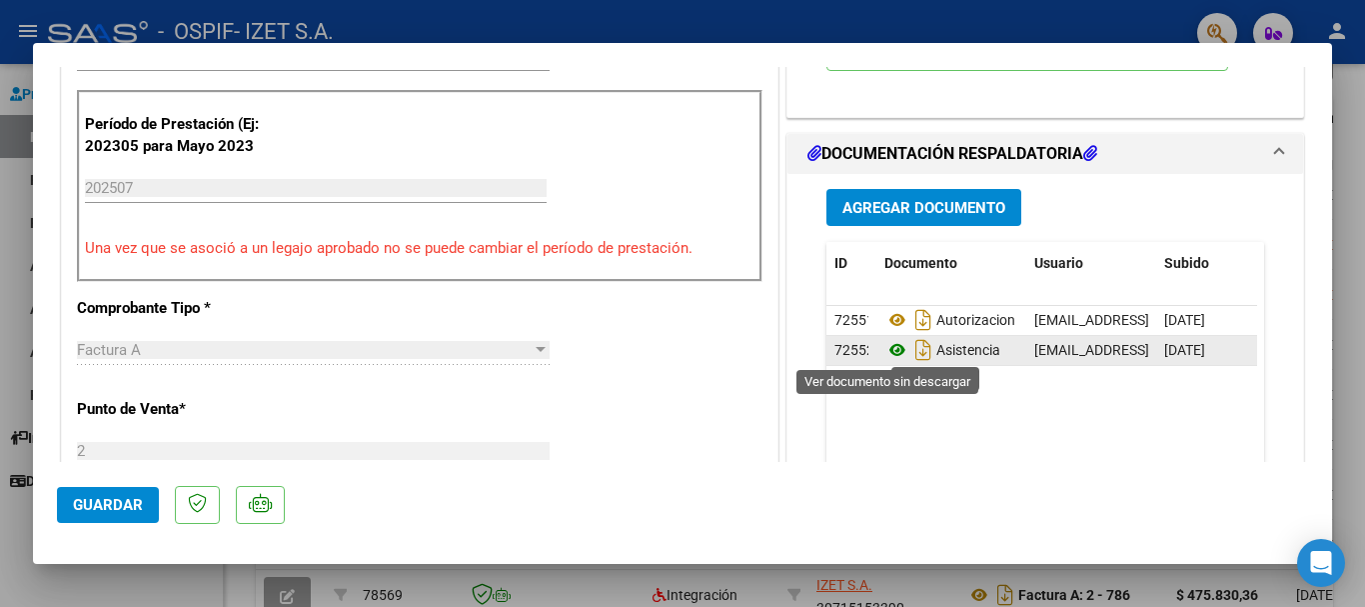
click at [885, 353] on icon at bounding box center [898, 350] width 26 height 24
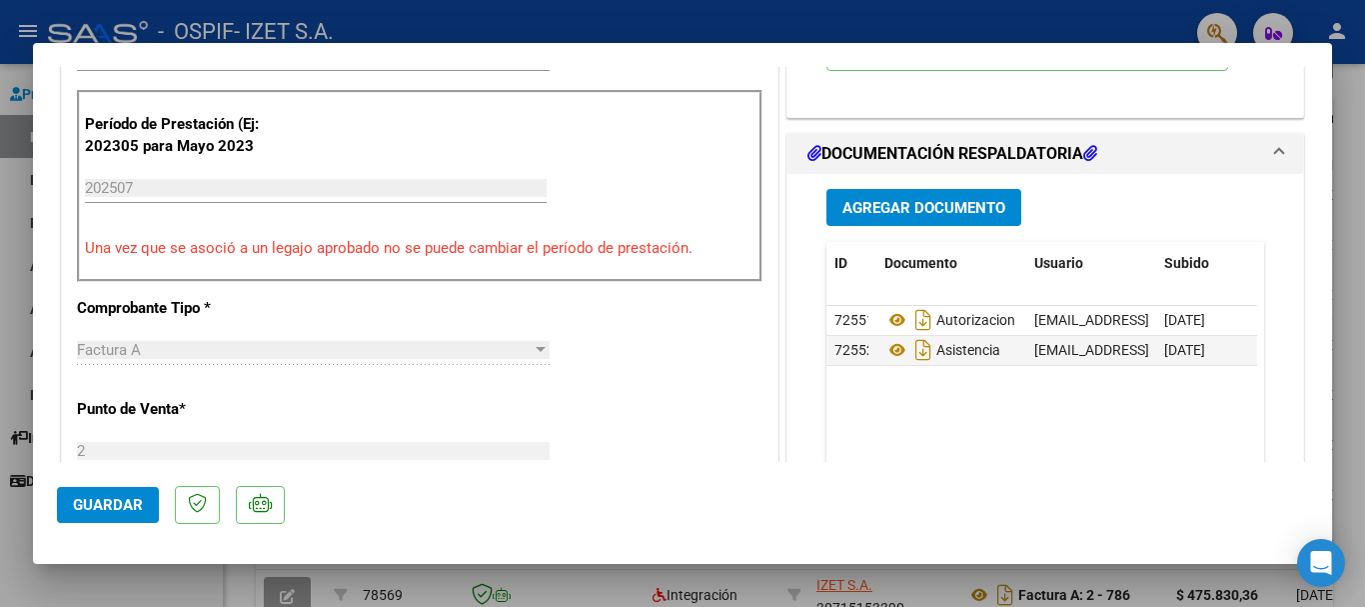
click at [150, 578] on div at bounding box center [682, 303] width 1365 height 607
type input "$ 0,00"
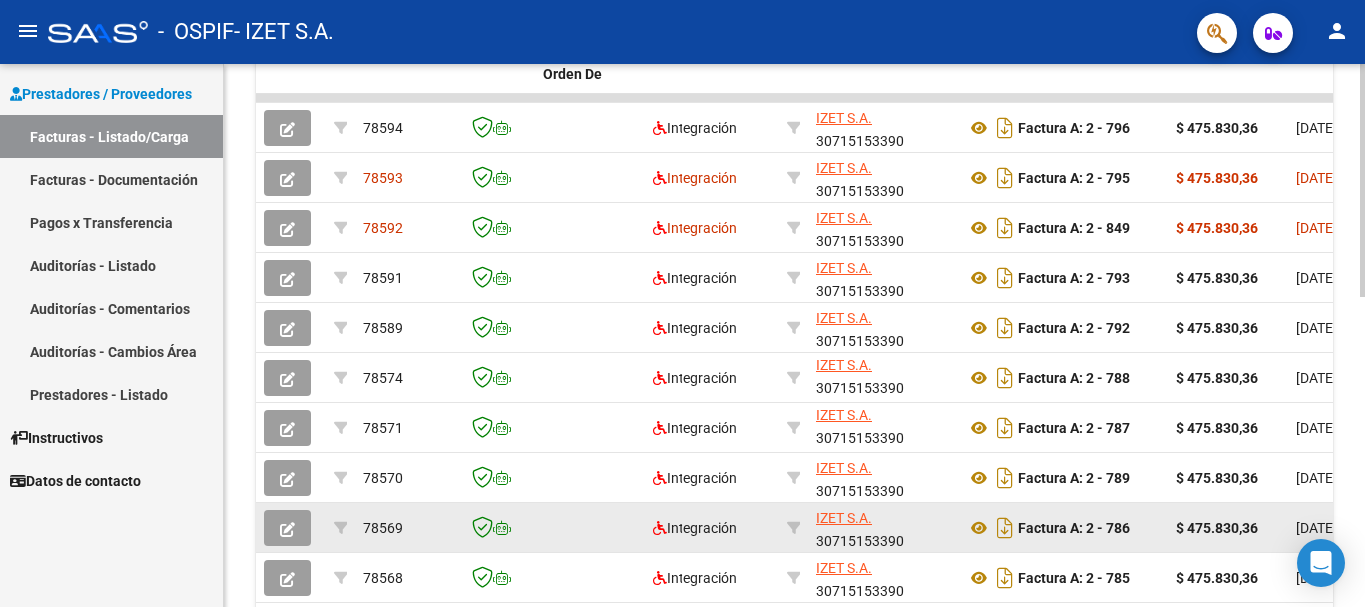
scroll to position [725, 0]
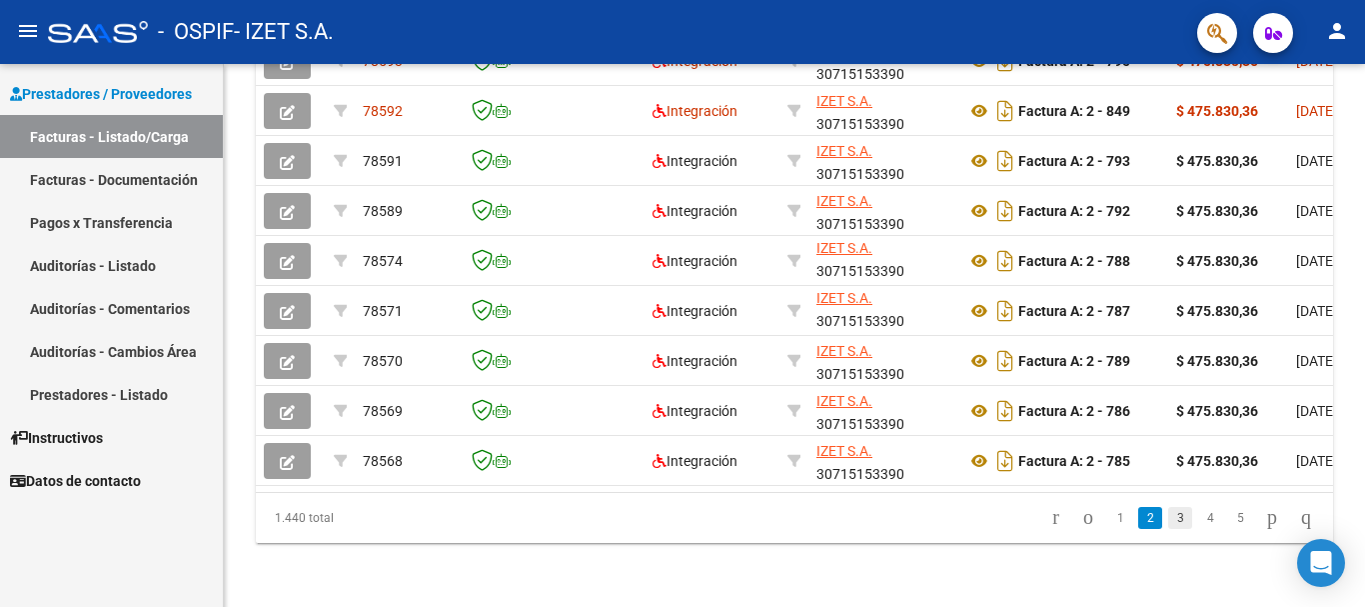
click at [1169, 522] on link "3" at bounding box center [1181, 518] width 24 height 22
click at [1109, 523] on link "1" at bounding box center [1121, 518] width 24 height 22
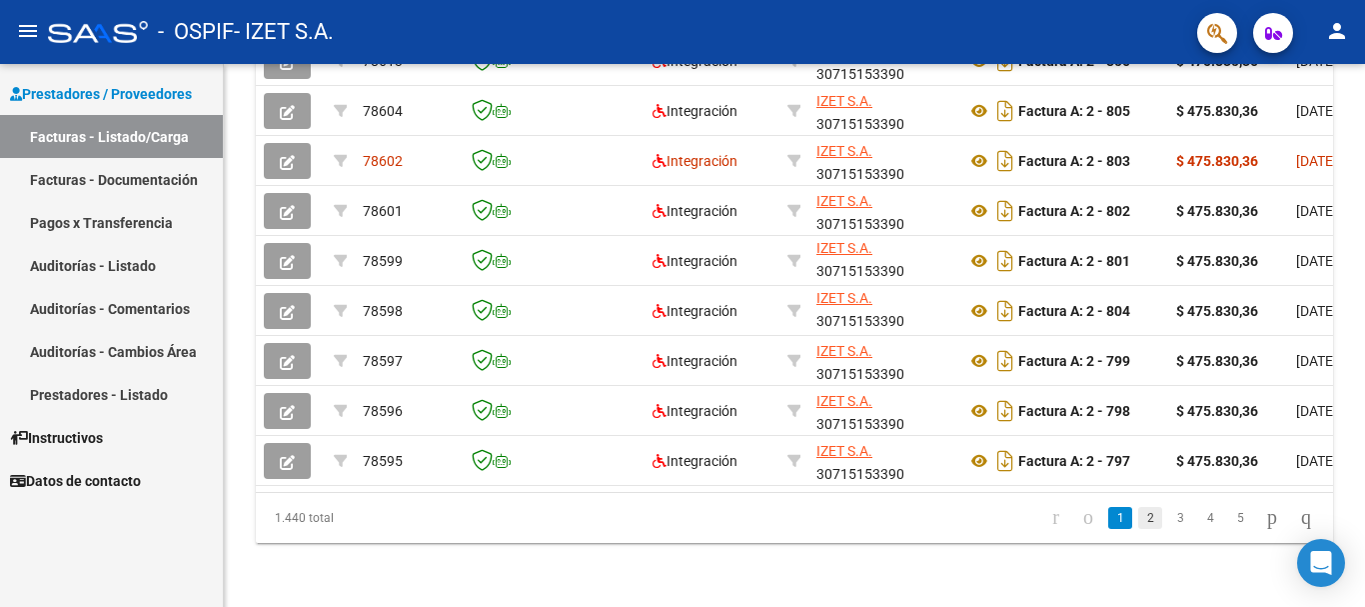
click at [1139, 513] on link "2" at bounding box center [1151, 518] width 24 height 22
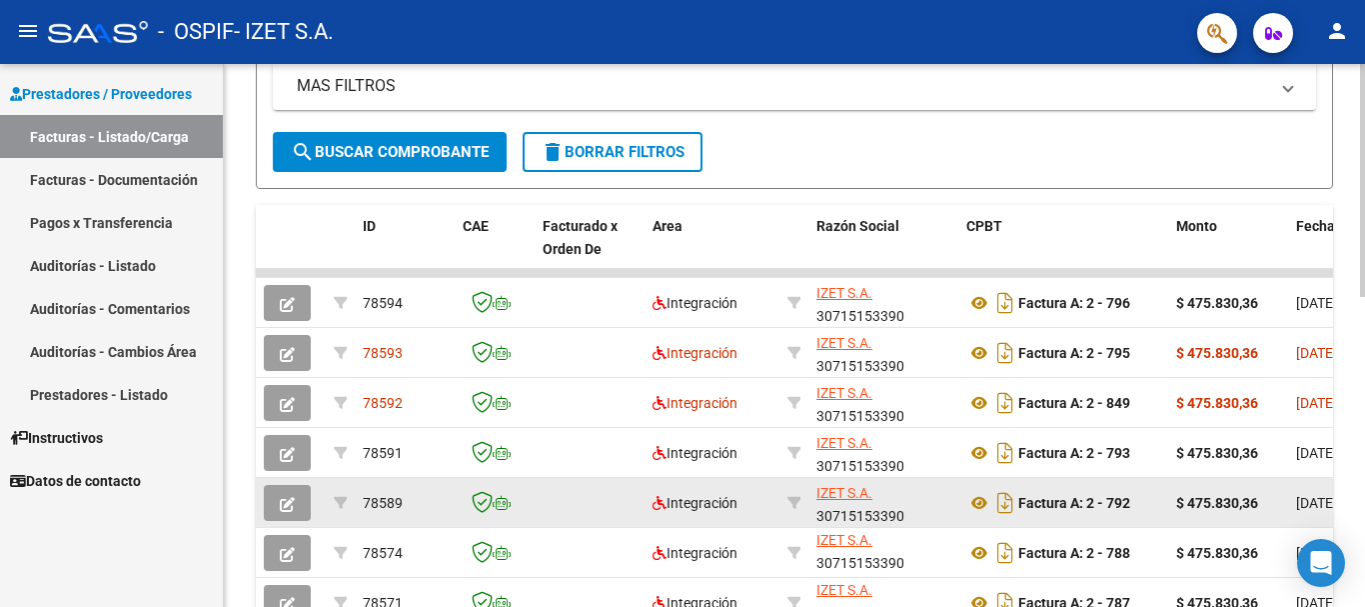
scroll to position [525, 0]
